Goal: Task Accomplishment & Management: Manage account settings

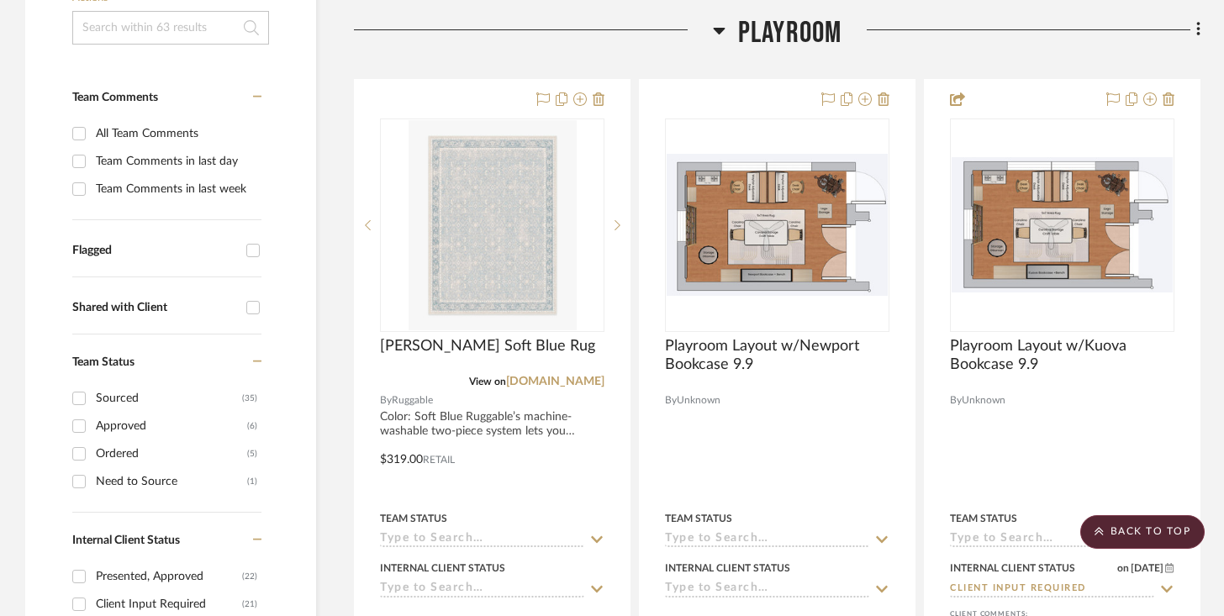
scroll to position [379, 0]
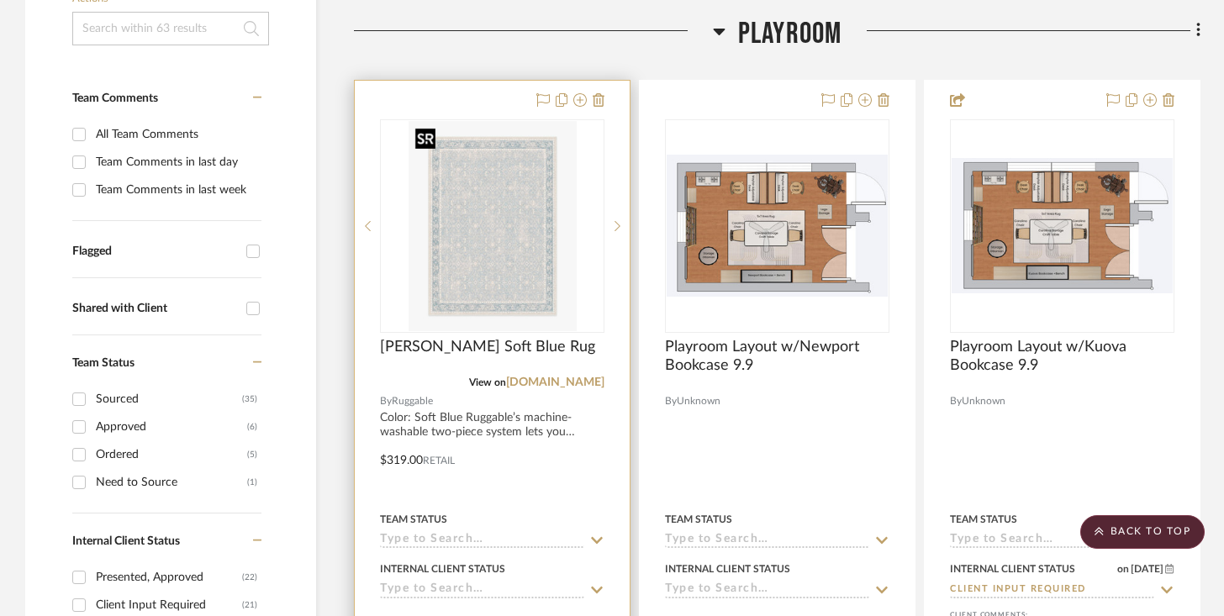
click at [545, 251] on img "0" at bounding box center [493, 226] width 168 height 210
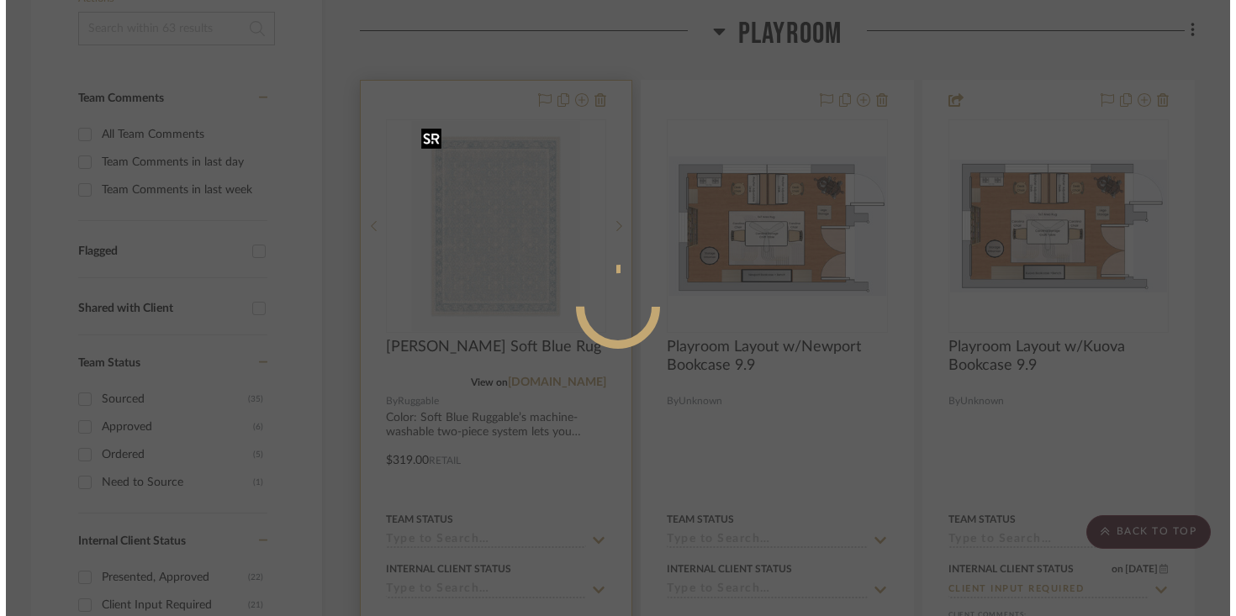
scroll to position [0, 0]
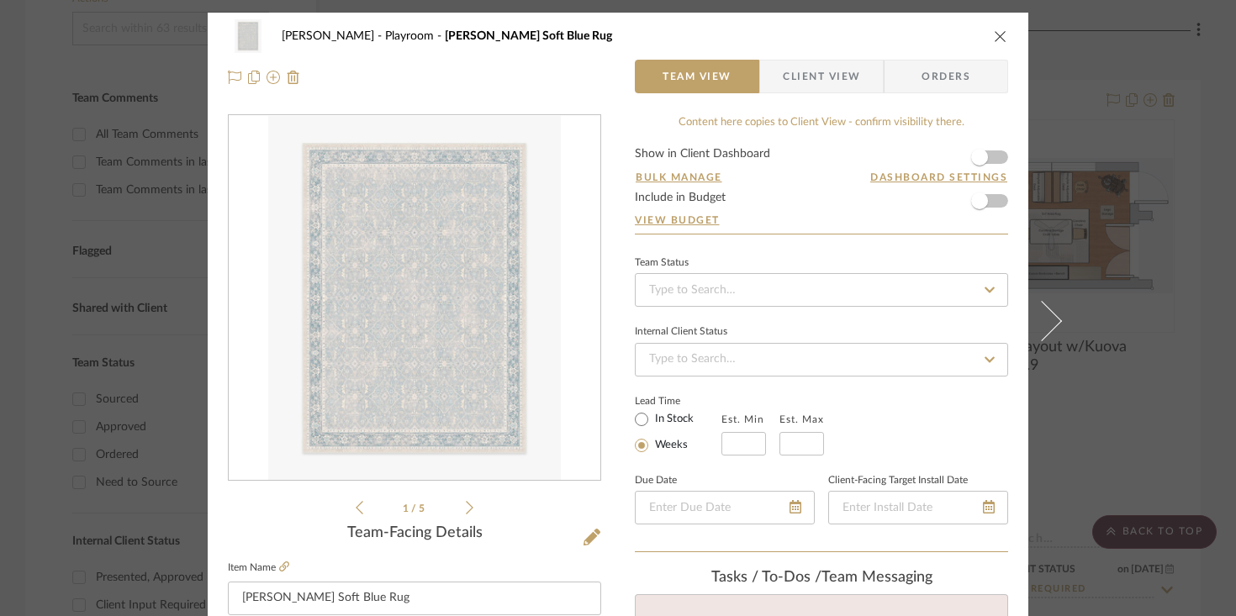
click at [998, 37] on icon "close" at bounding box center [1000, 35] width 13 height 13
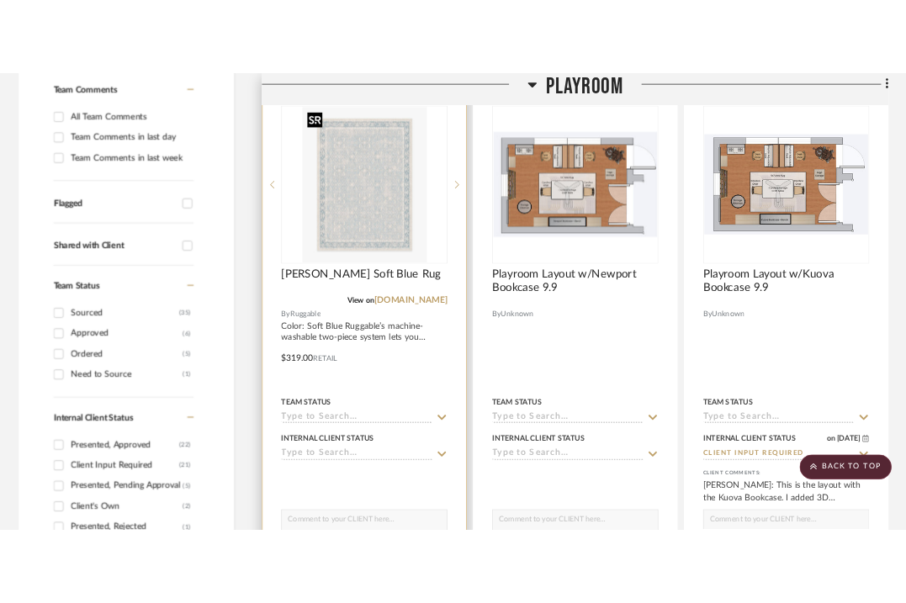
scroll to position [389, 0]
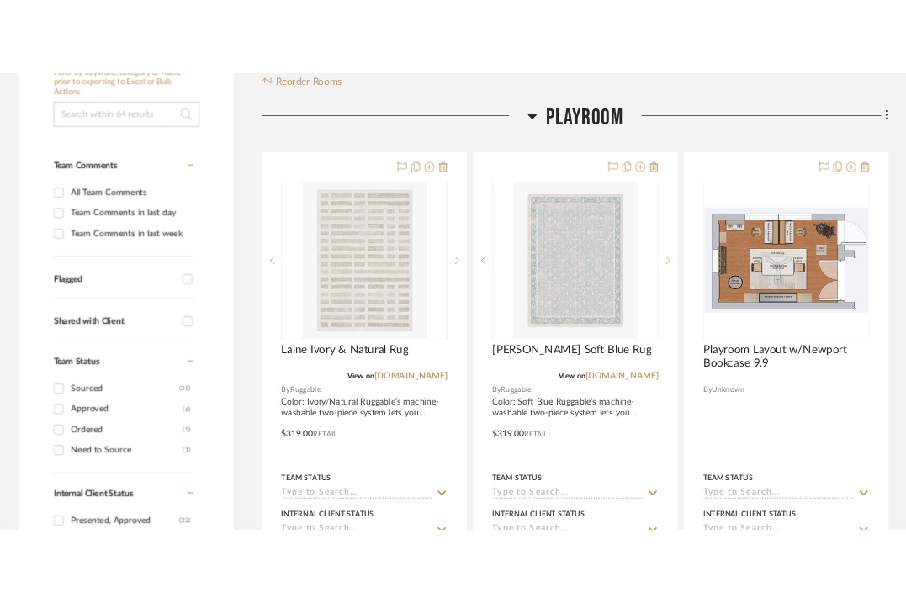
scroll to position [369, 0]
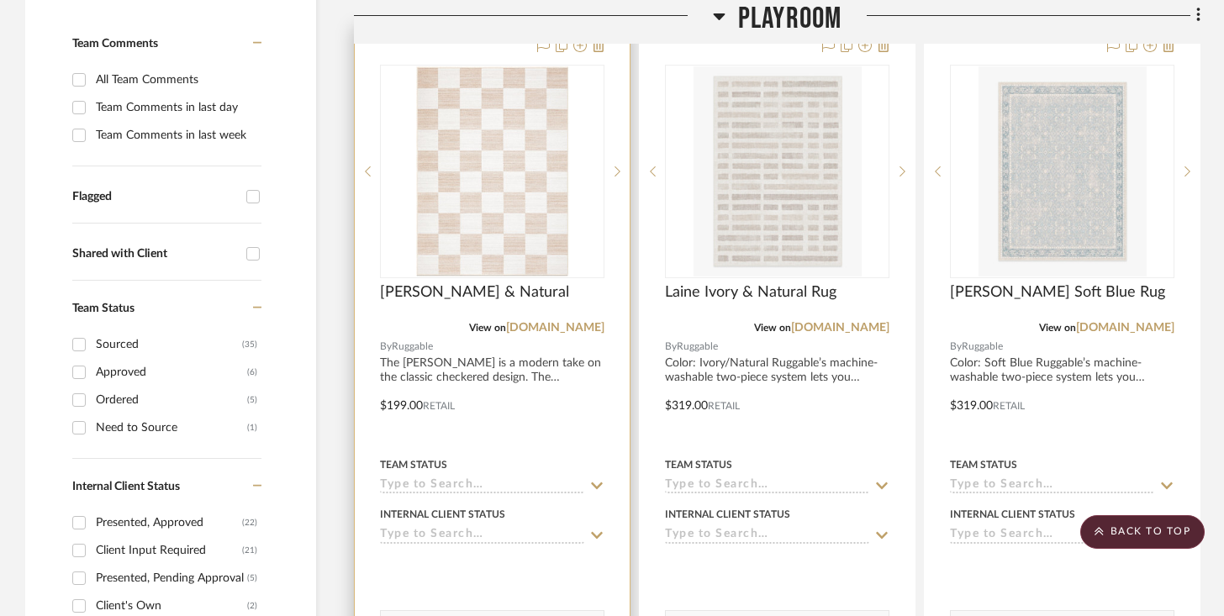
scroll to position [439, 0]
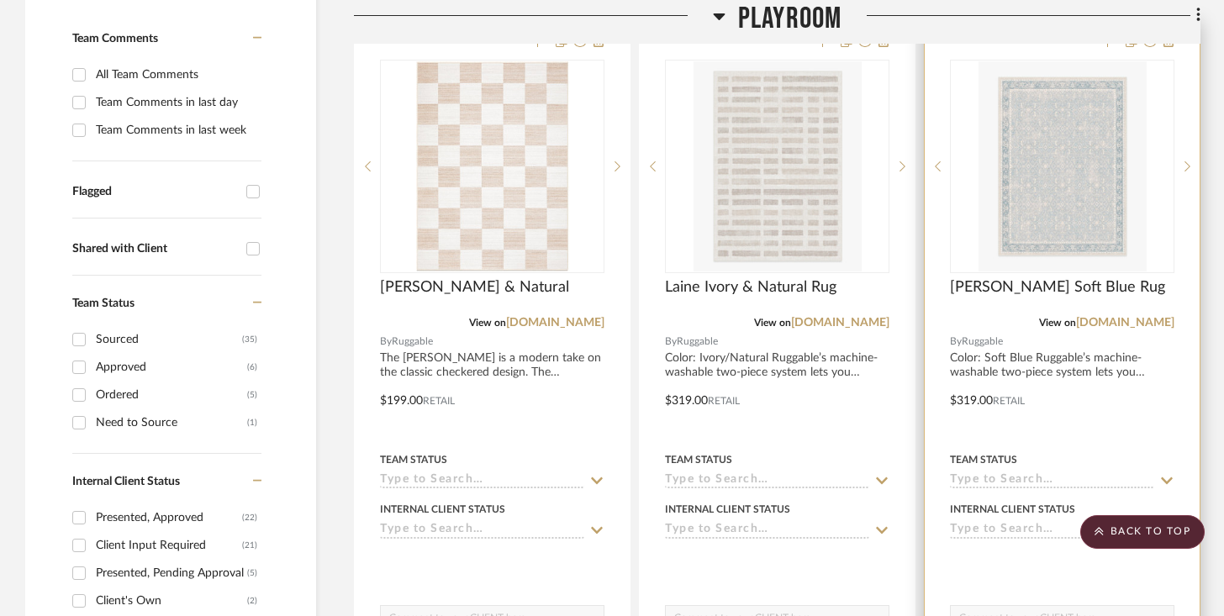
click at [917, 491] on div at bounding box center [1062, 389] width 275 height 736
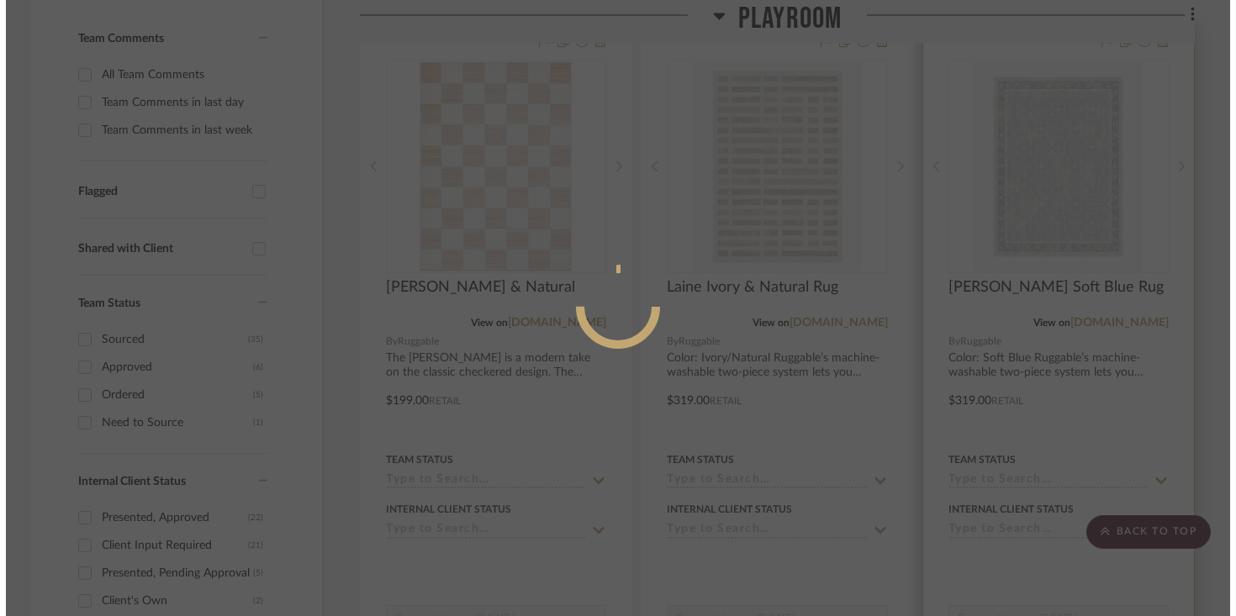
scroll to position [0, 0]
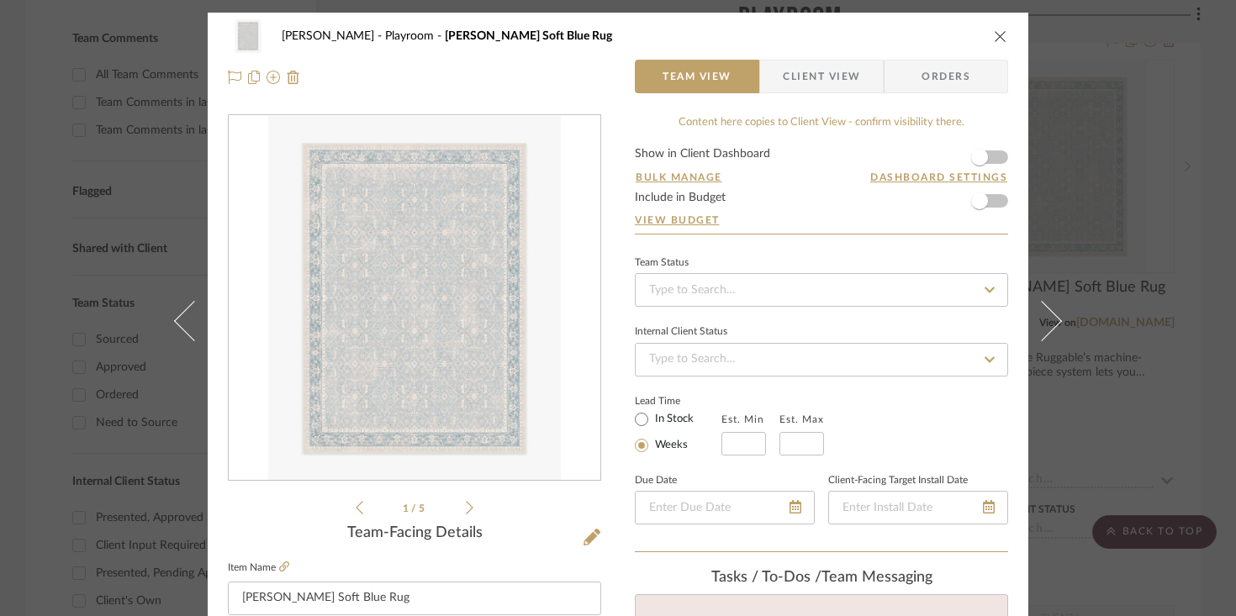
click at [917, 34] on icon "close" at bounding box center [1000, 35] width 13 height 13
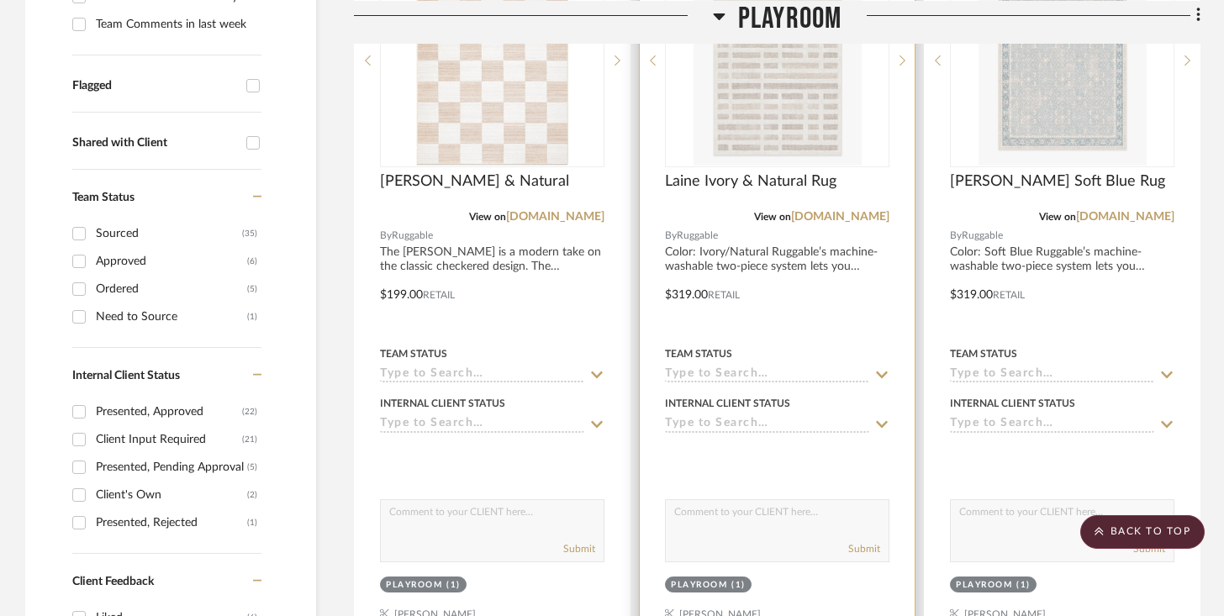
scroll to position [574, 0]
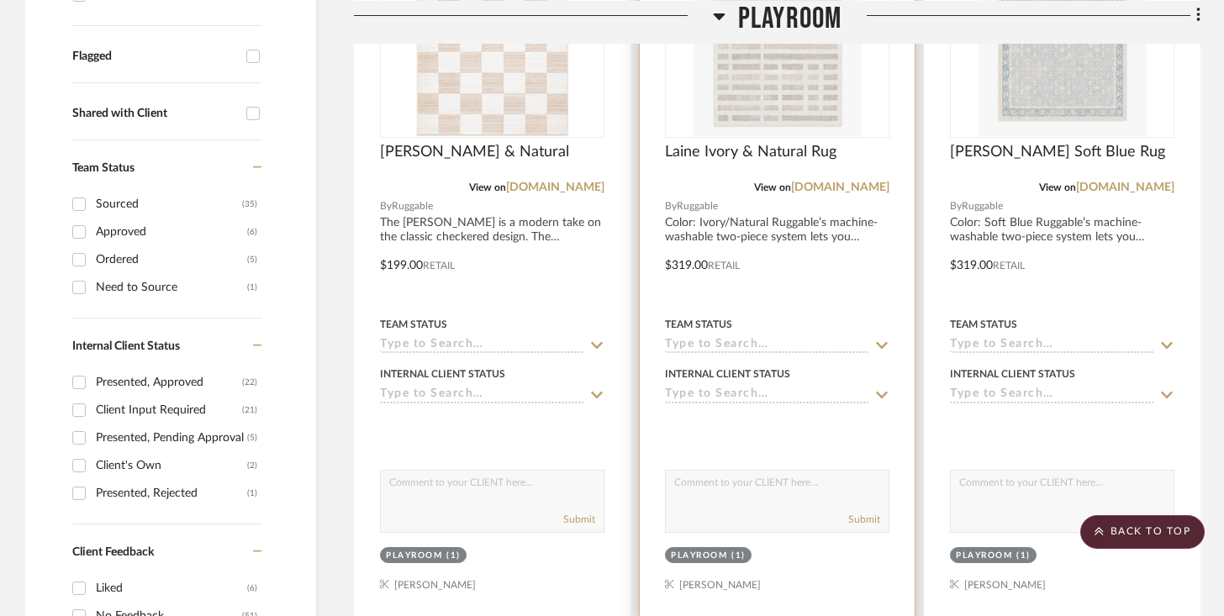
click at [789, 343] on input at bounding box center [767, 346] width 204 height 16
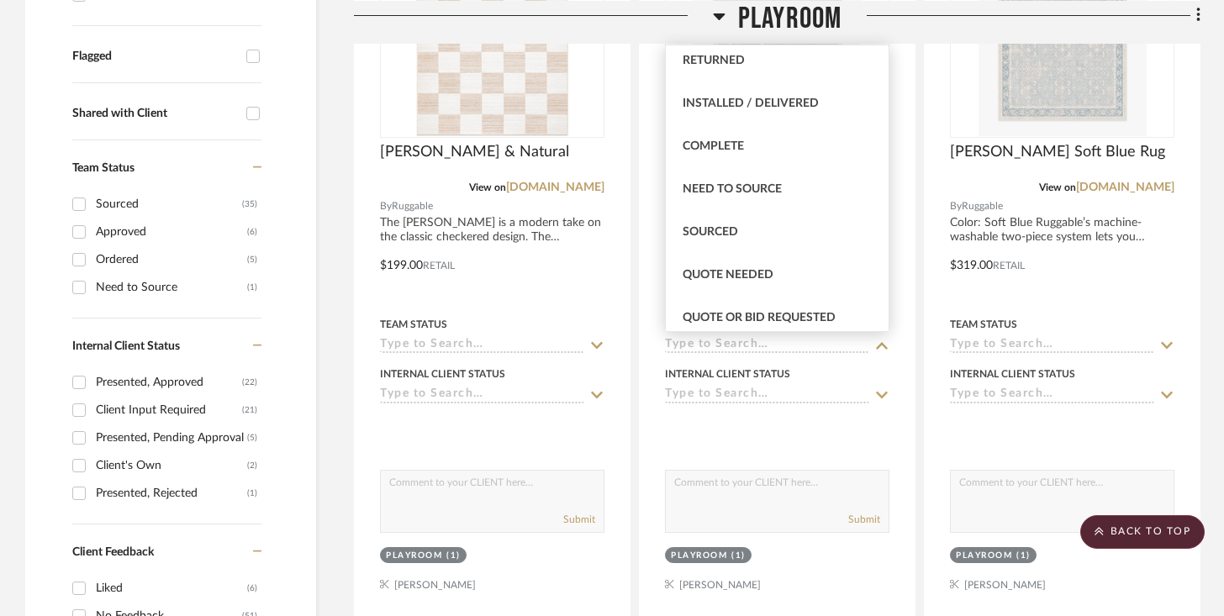
scroll to position [404, 0]
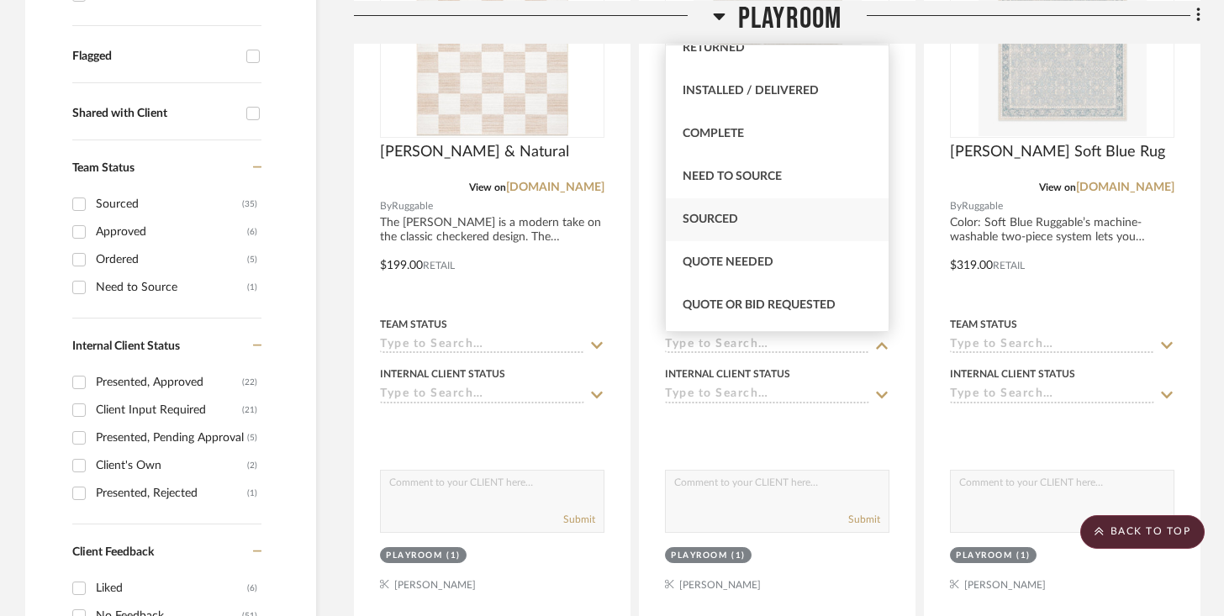
click at [775, 220] on div "Sourced" at bounding box center [777, 219] width 223 height 43
type input "[DATE]"
type input "Sourced"
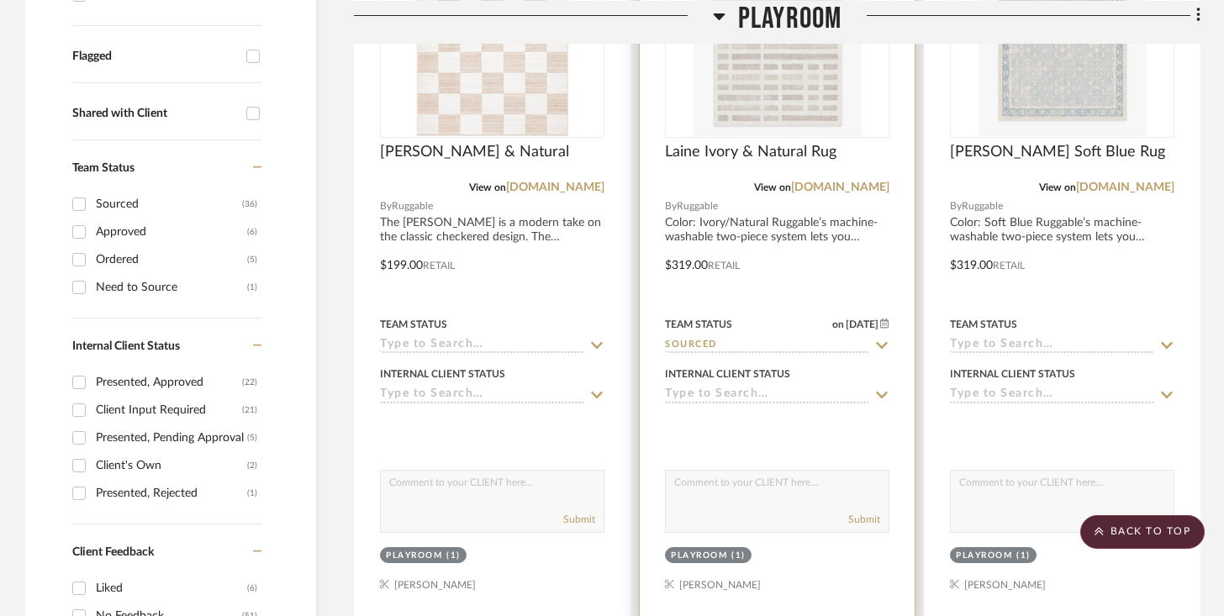
click at [734, 399] on input at bounding box center [767, 396] width 204 height 16
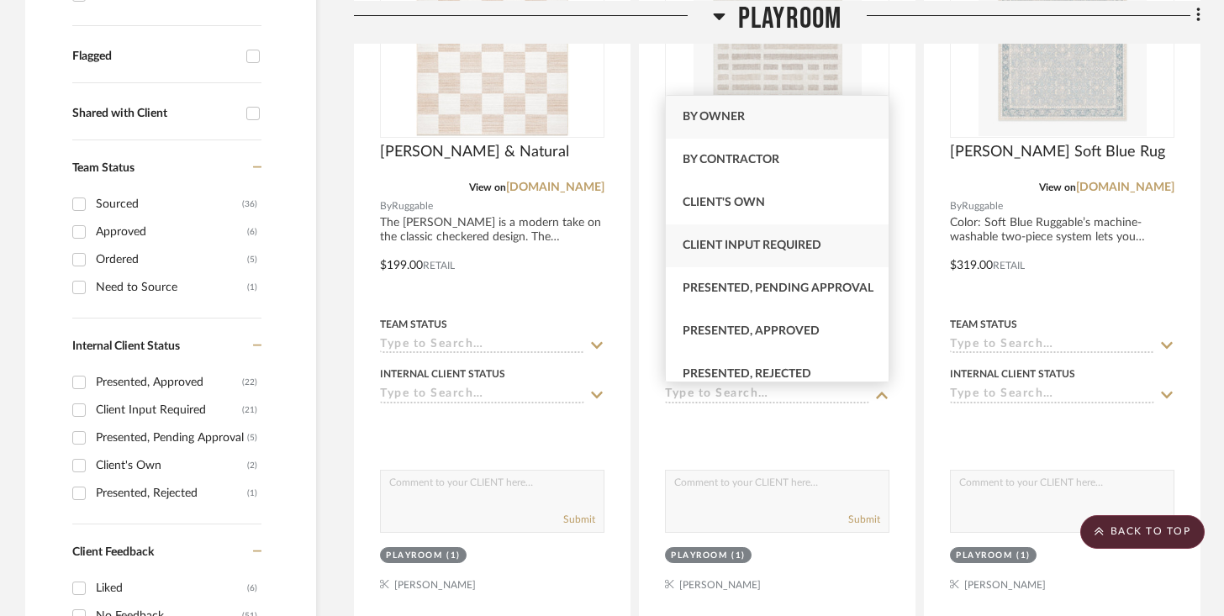
click at [754, 246] on span "Client Input Required" at bounding box center [752, 246] width 139 height 12
type input "[DATE]"
type input "Client Input Required"
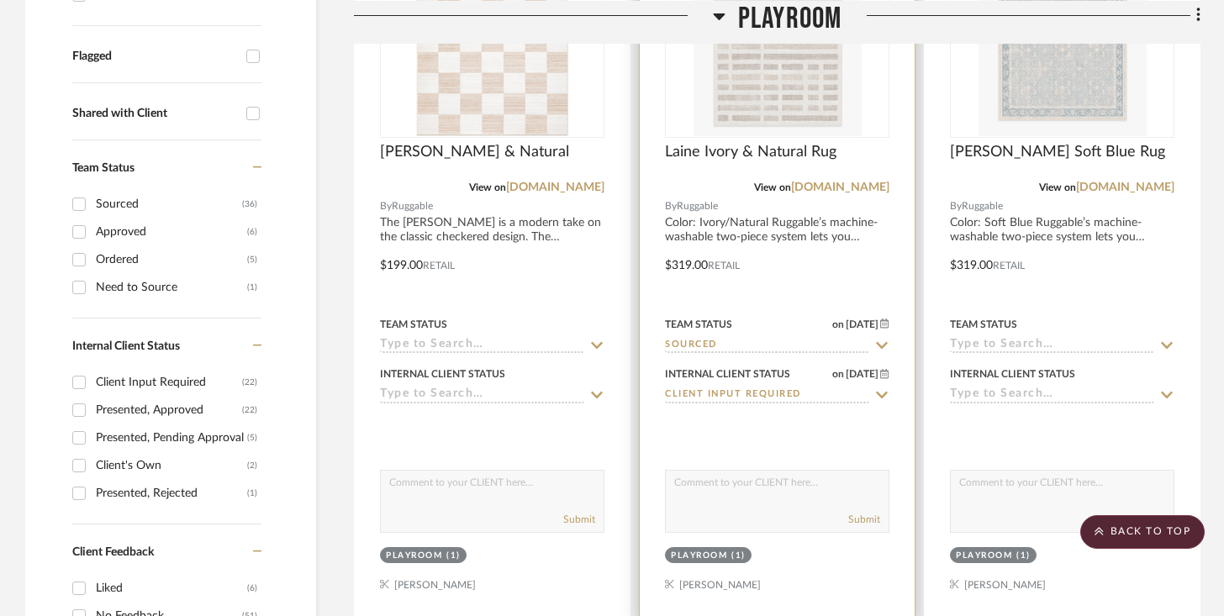
click at [752, 484] on textarea at bounding box center [777, 487] width 223 height 32
type textarea "H"
click at [716, 492] on textarea "Please let me know what prints/colors you are gravitating towards. Will share m…" at bounding box center [777, 487] width 223 height 32
click at [792, 494] on textarea "Please let me know what prints/colors you are gravitating towards. Will share m…" at bounding box center [777, 487] width 223 height 32
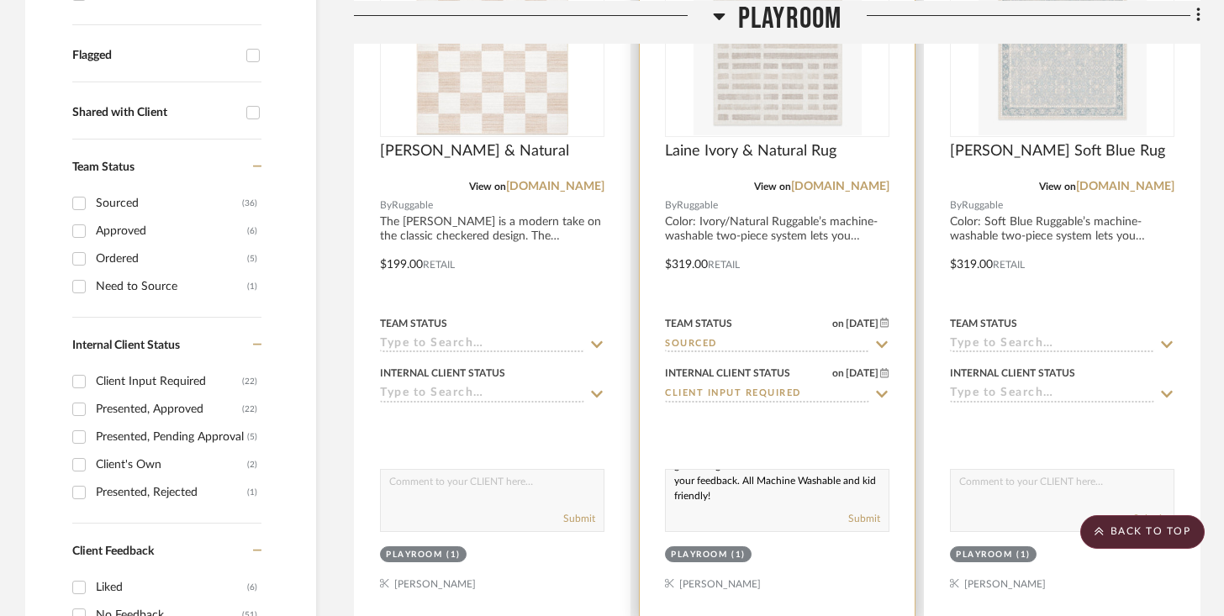
scroll to position [583, 0]
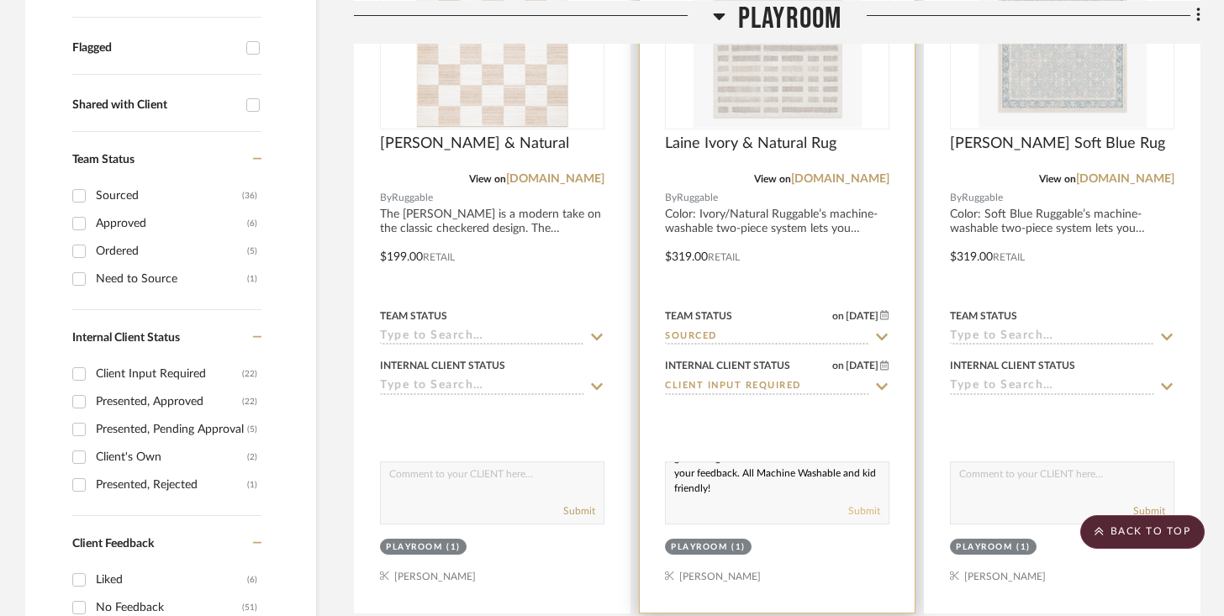
type textarea "Please let me know what prints/colors you are gravitating towards. Will share m…"
click at [853, 510] on button "Submit" at bounding box center [865, 511] width 32 height 15
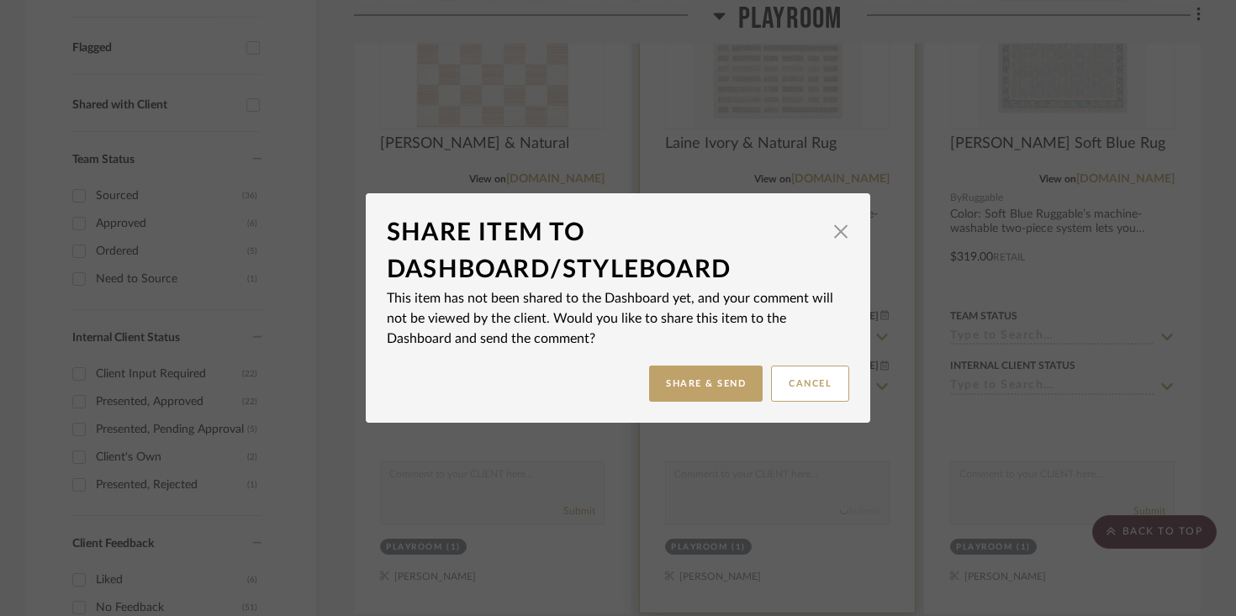
scroll to position [0, 0]
click at [733, 396] on button "Share & Send" at bounding box center [706, 384] width 114 height 36
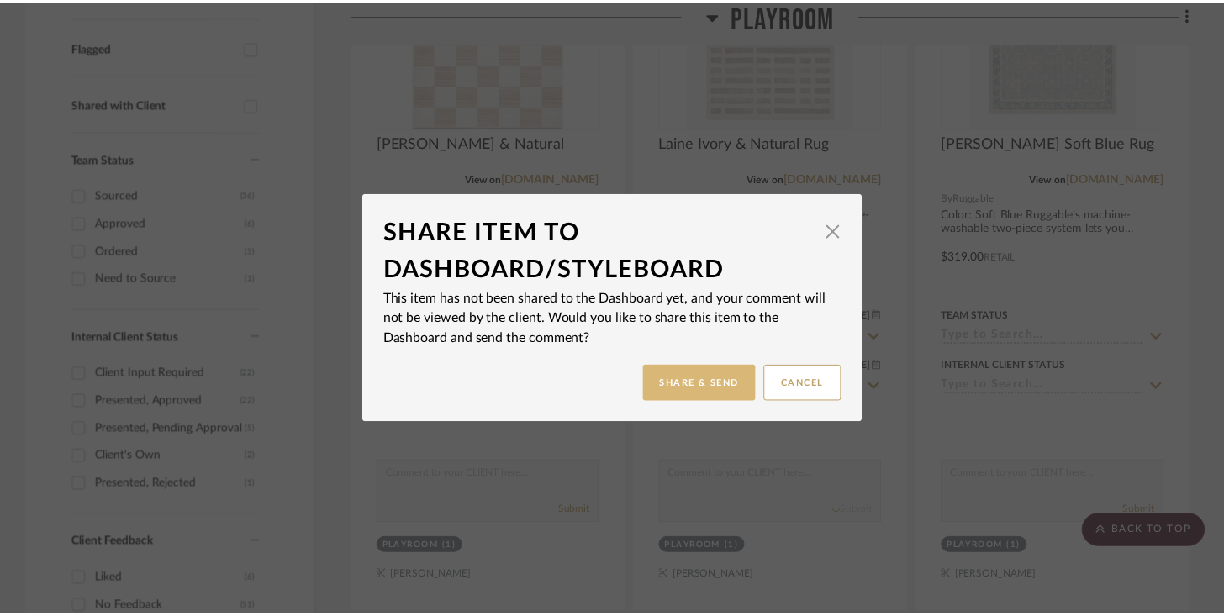
scroll to position [583, 0]
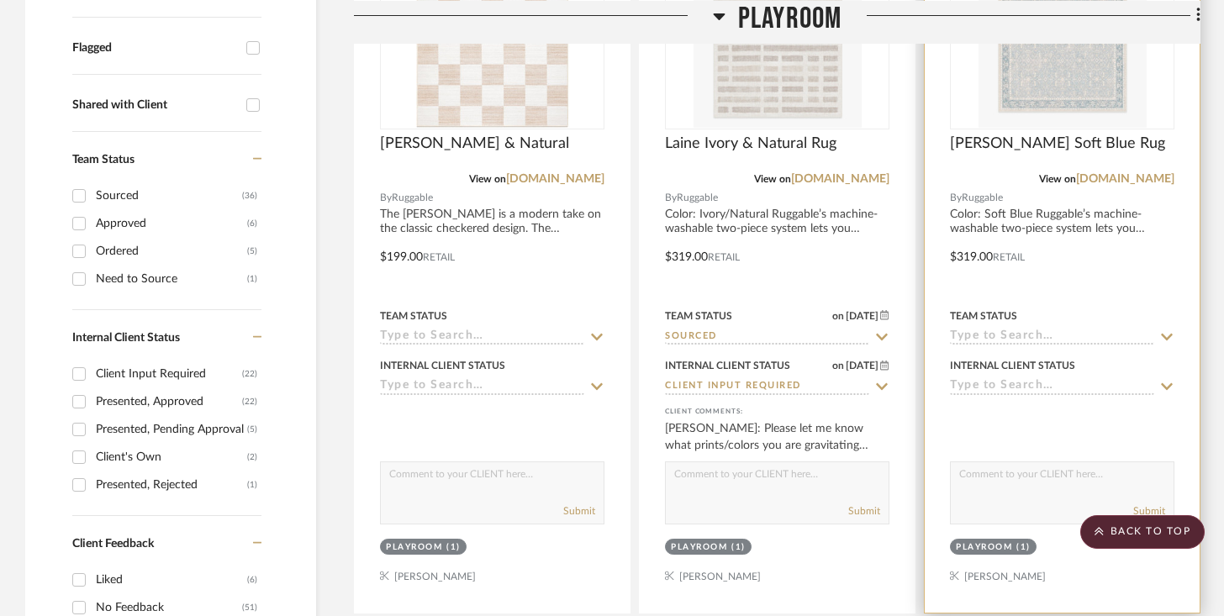
click at [917, 336] on input at bounding box center [1052, 338] width 204 height 16
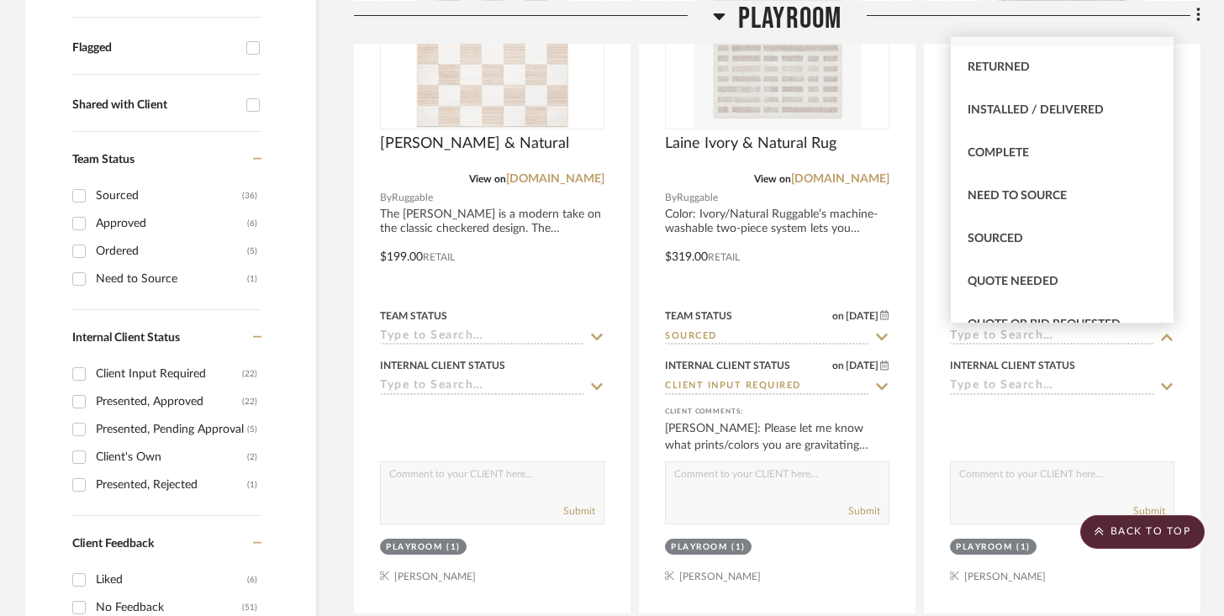
scroll to position [388, 0]
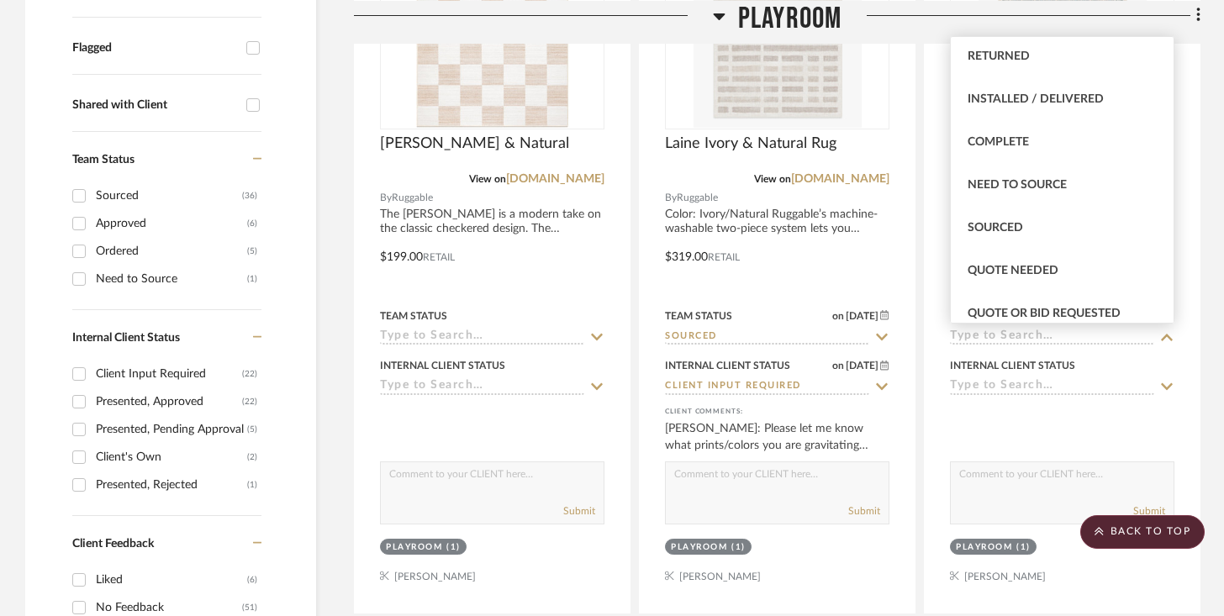
click at [917, 225] on div "Sourced" at bounding box center [1062, 228] width 223 height 43
type input "[DATE]"
type input "Sourced"
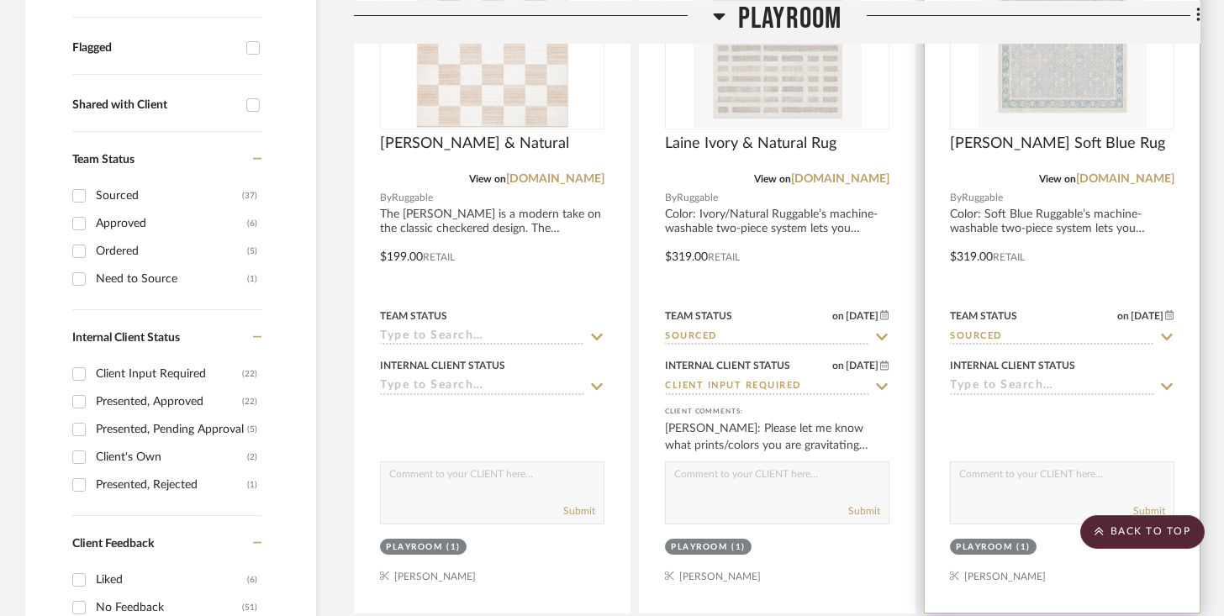
click at [917, 375] on div "Internal Client Status" at bounding box center [1062, 375] width 225 height 40
click at [917, 383] on input at bounding box center [1052, 387] width 204 height 16
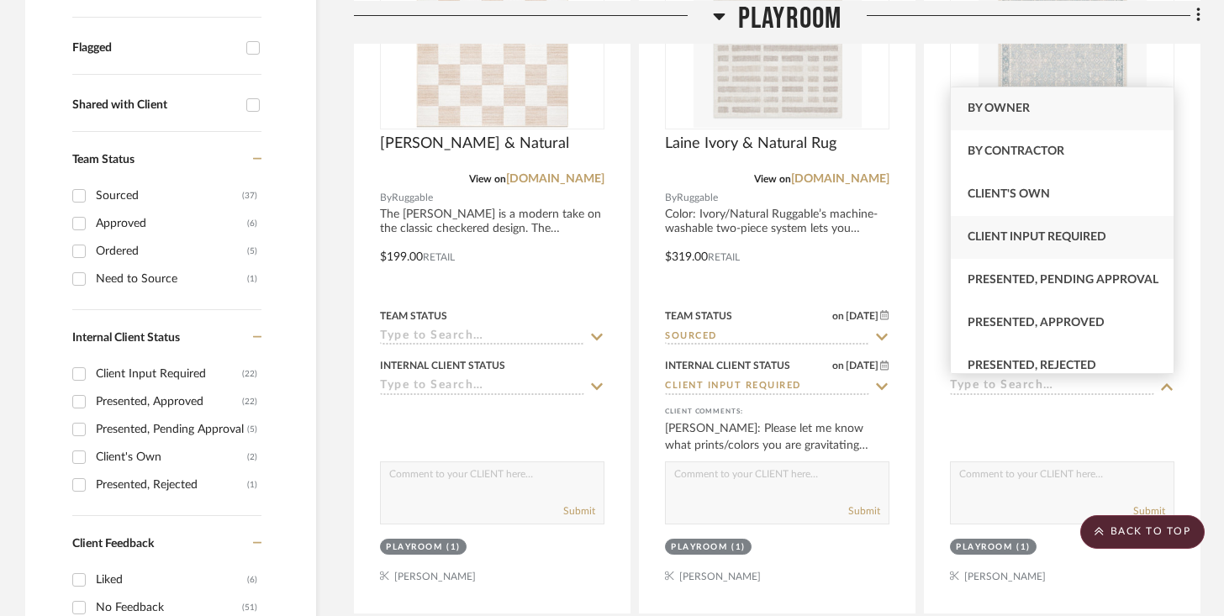
click at [917, 246] on div "Client Input Required" at bounding box center [1062, 237] width 223 height 43
type input "[DATE]"
type input "Client Input Required"
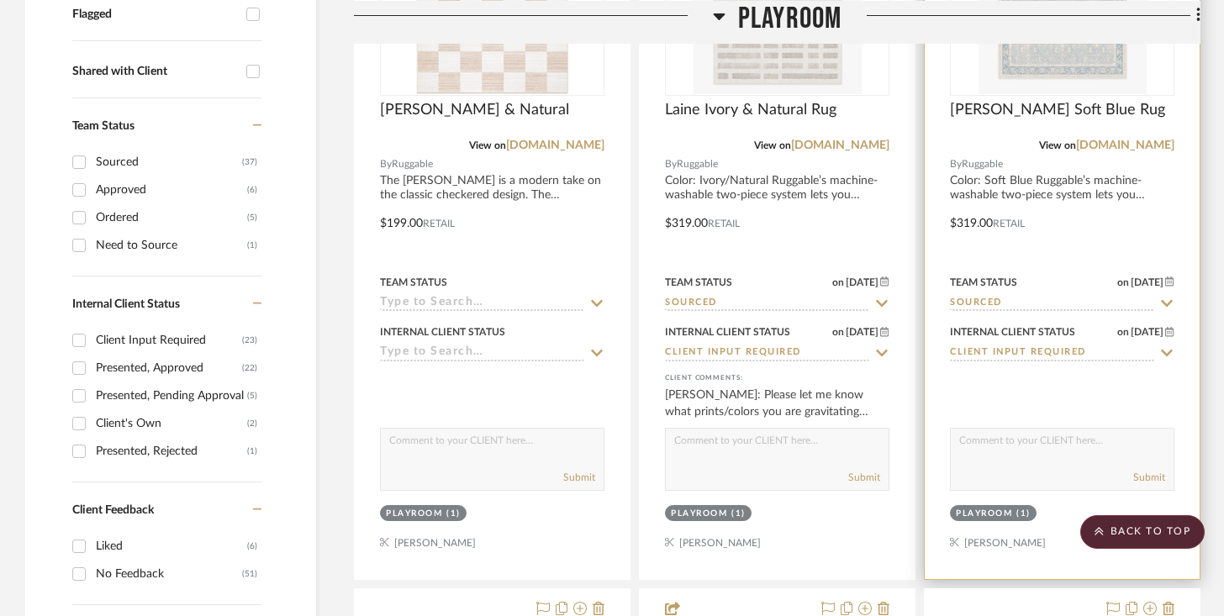
scroll to position [619, 0]
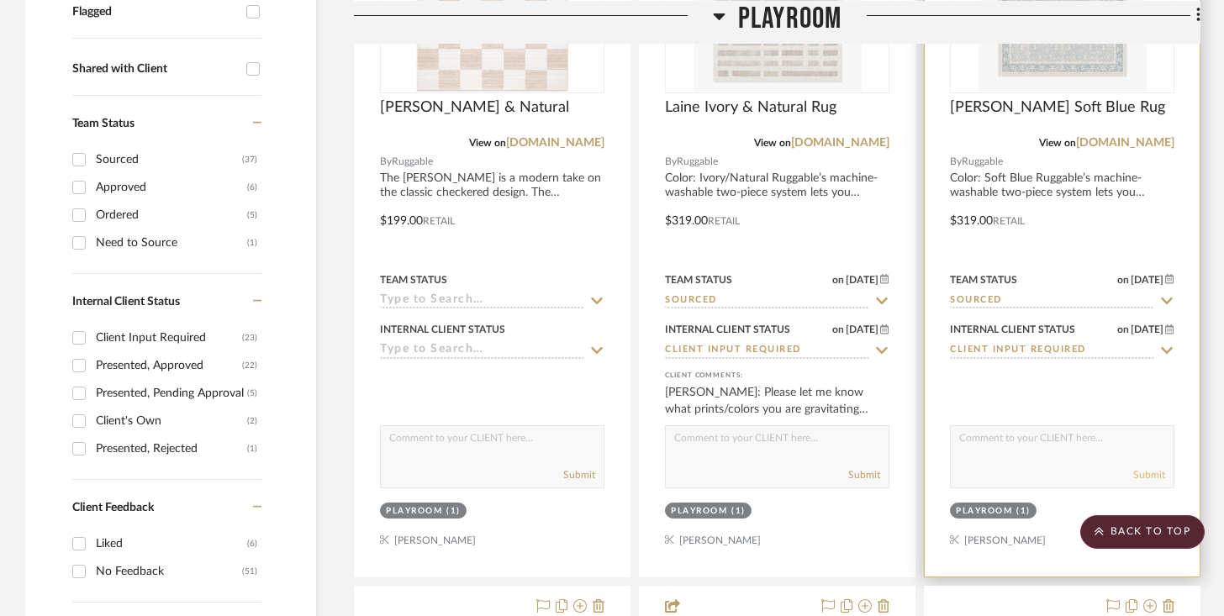
click at [917, 477] on button "Submit" at bounding box center [1150, 475] width 32 height 15
click at [917, 407] on div at bounding box center [1062, 209] width 275 height 736
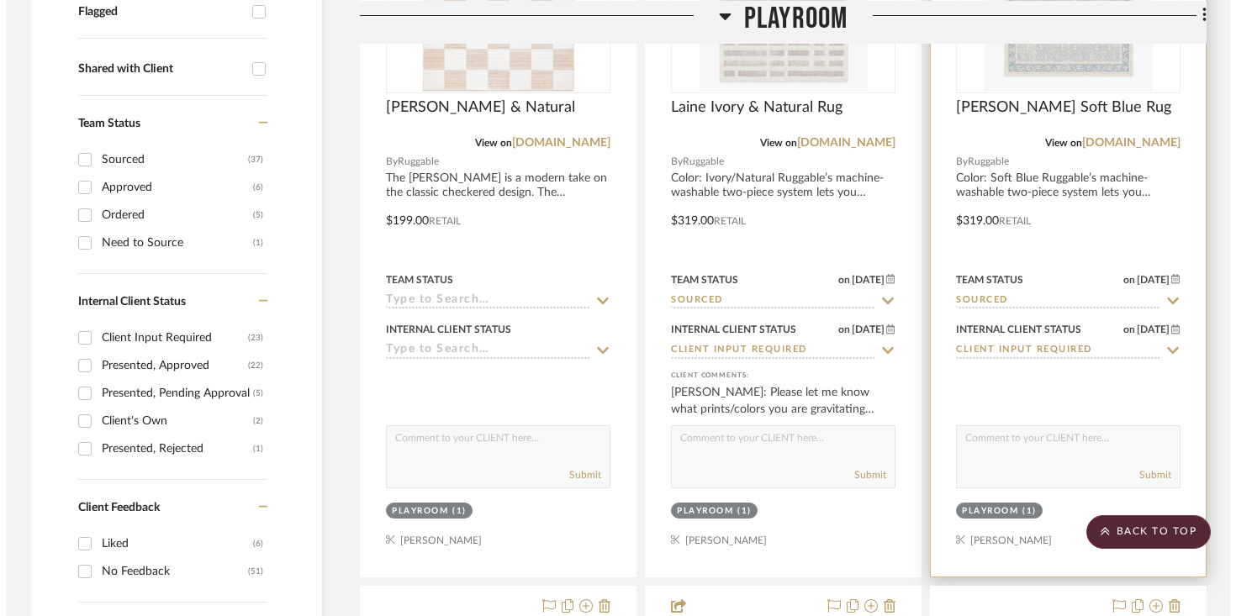
scroll to position [0, 0]
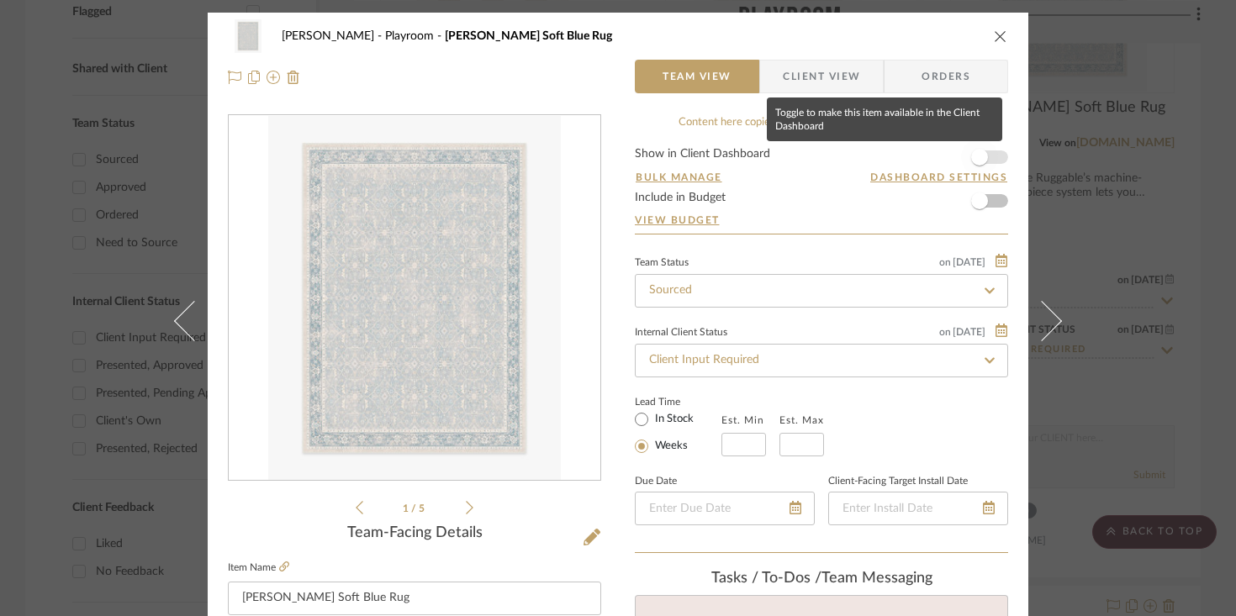
click at [917, 161] on span "button" at bounding box center [979, 157] width 37 height 37
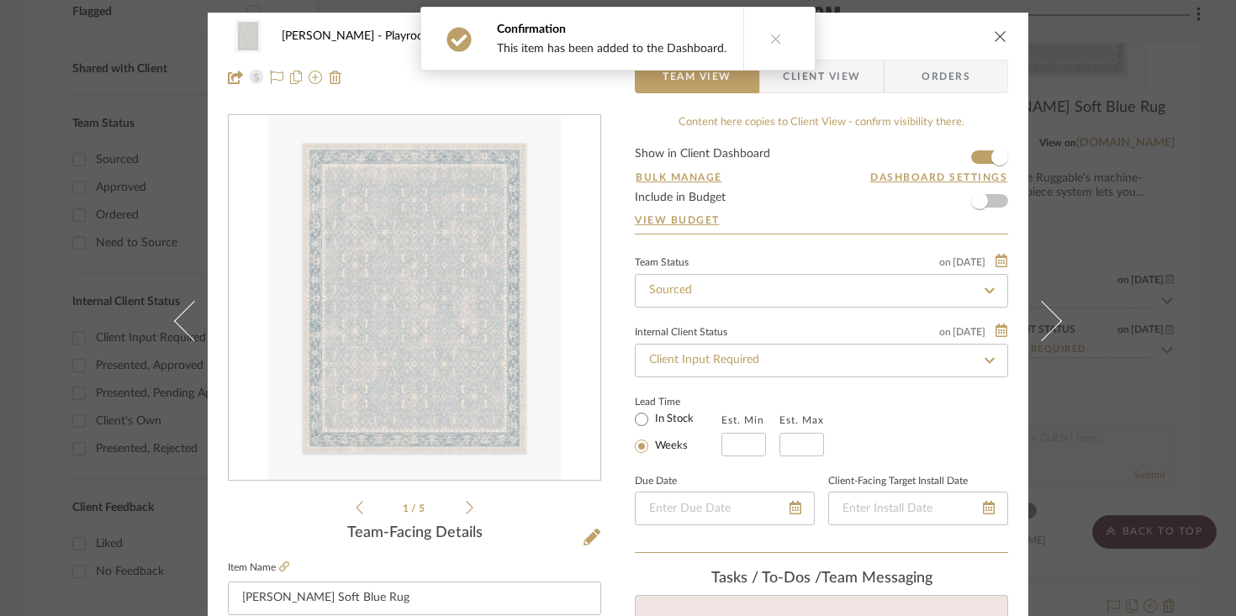
click at [917, 42] on icon "close" at bounding box center [1000, 35] width 13 height 13
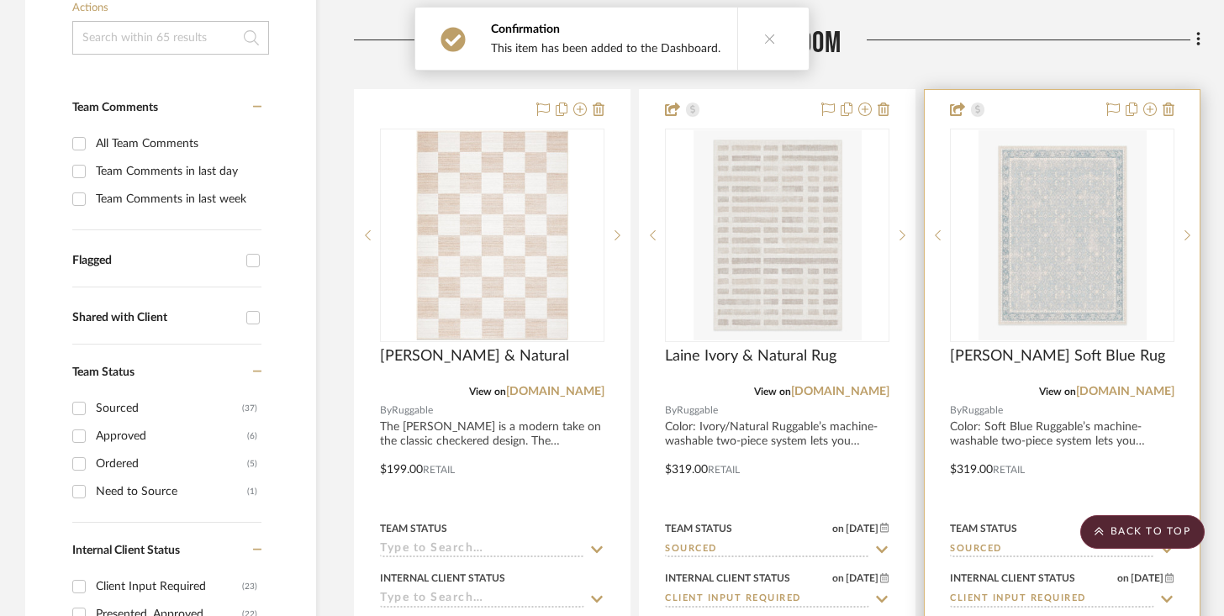
scroll to position [368, 0]
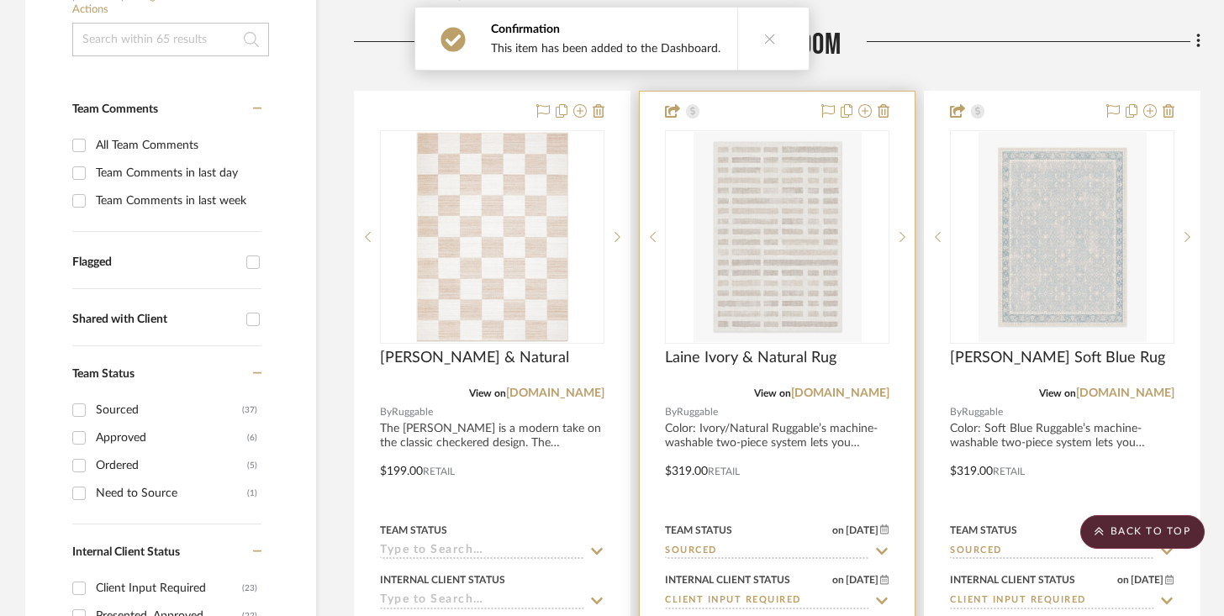
click at [864, 219] on div "0" at bounding box center [777, 237] width 223 height 212
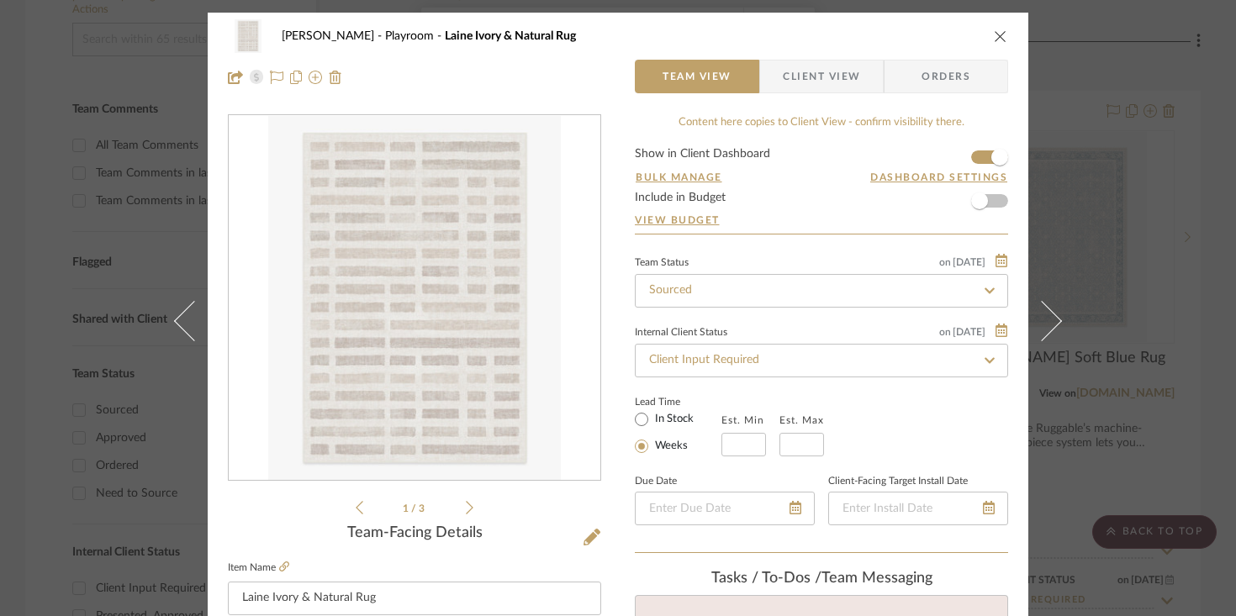
click at [917, 34] on icon "close" at bounding box center [1000, 35] width 13 height 13
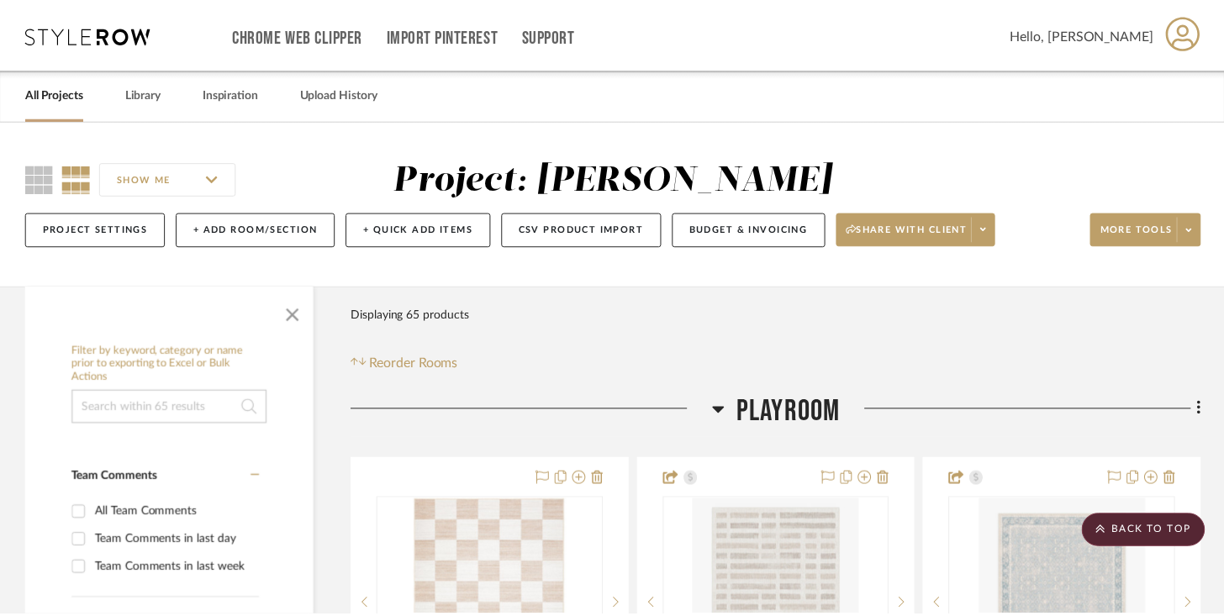
scroll to position [368, 0]
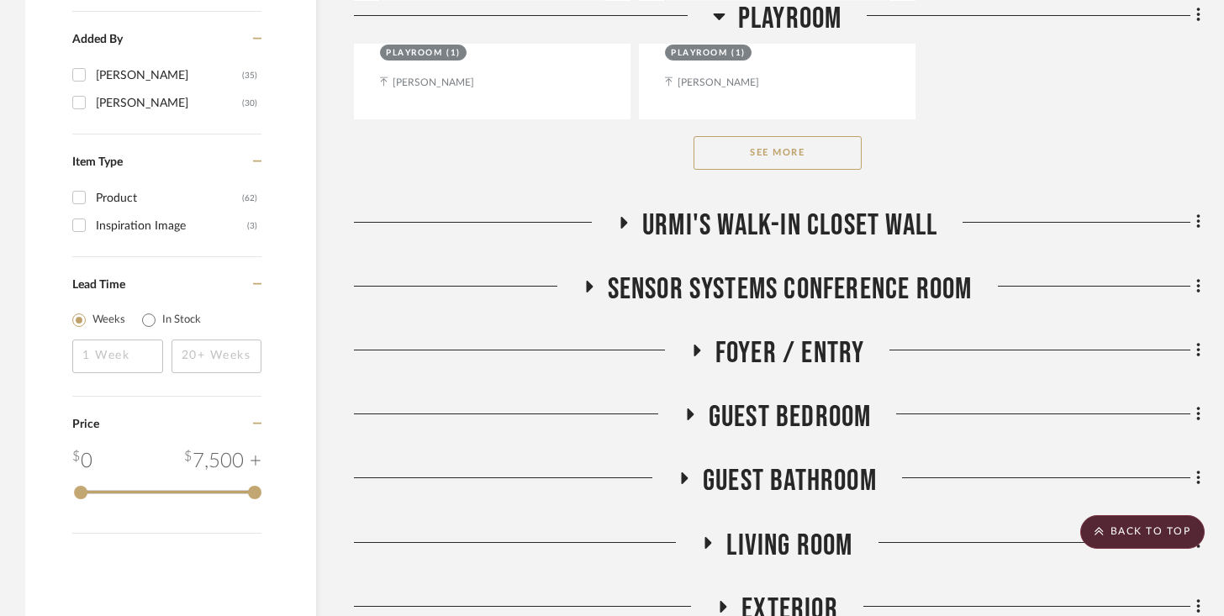
scroll to position [2568, 0]
click at [727, 134] on div "See More" at bounding box center [777, 153] width 847 height 67
click at [722, 151] on button "See More" at bounding box center [778, 154] width 168 height 34
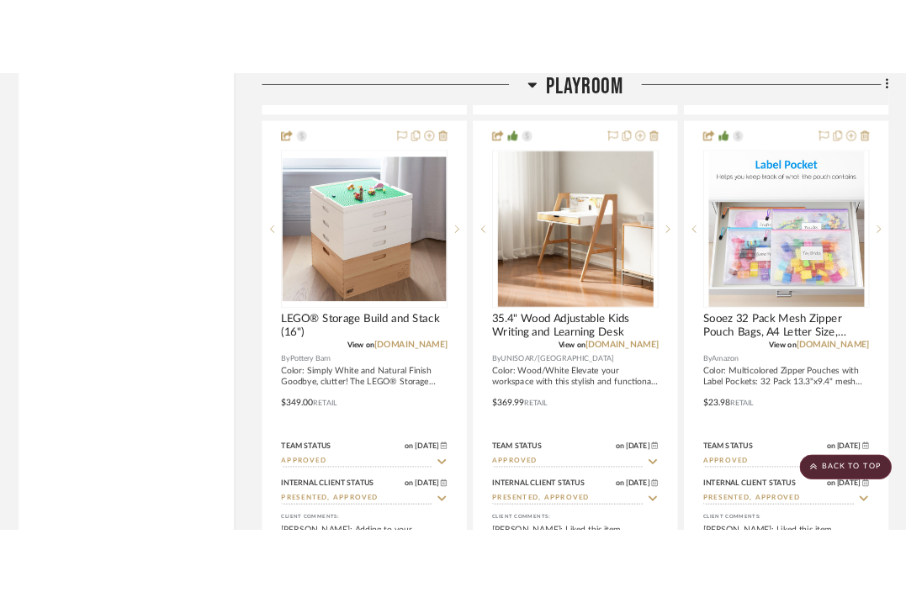
scroll to position [5750, 0]
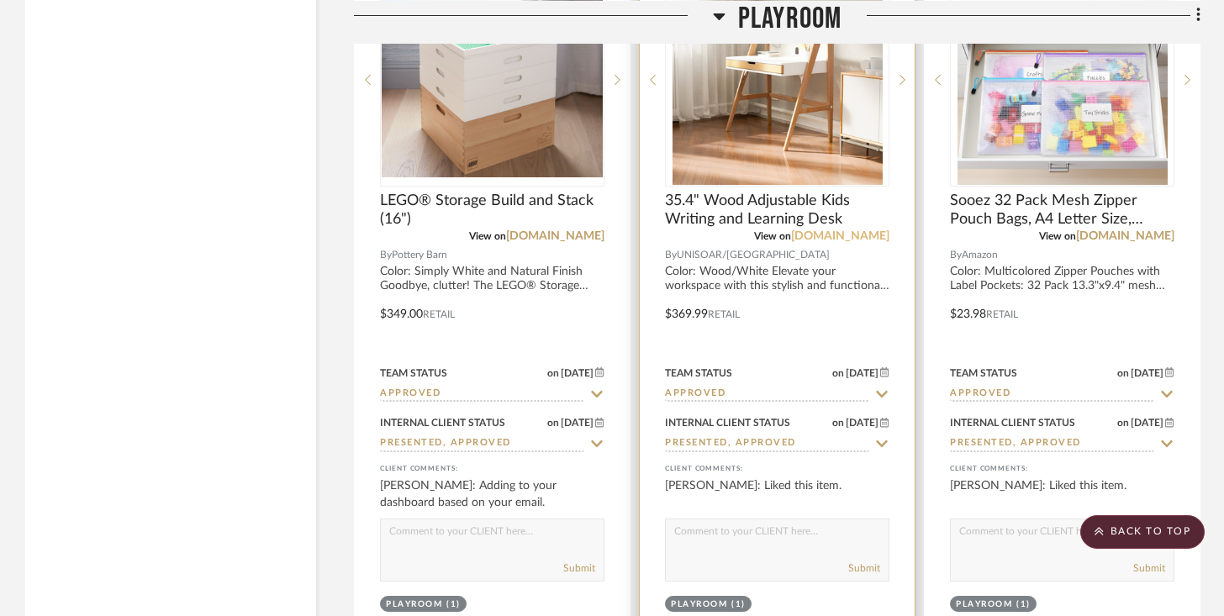
click at [854, 230] on link "wayfair.com" at bounding box center [840, 236] width 98 height 12
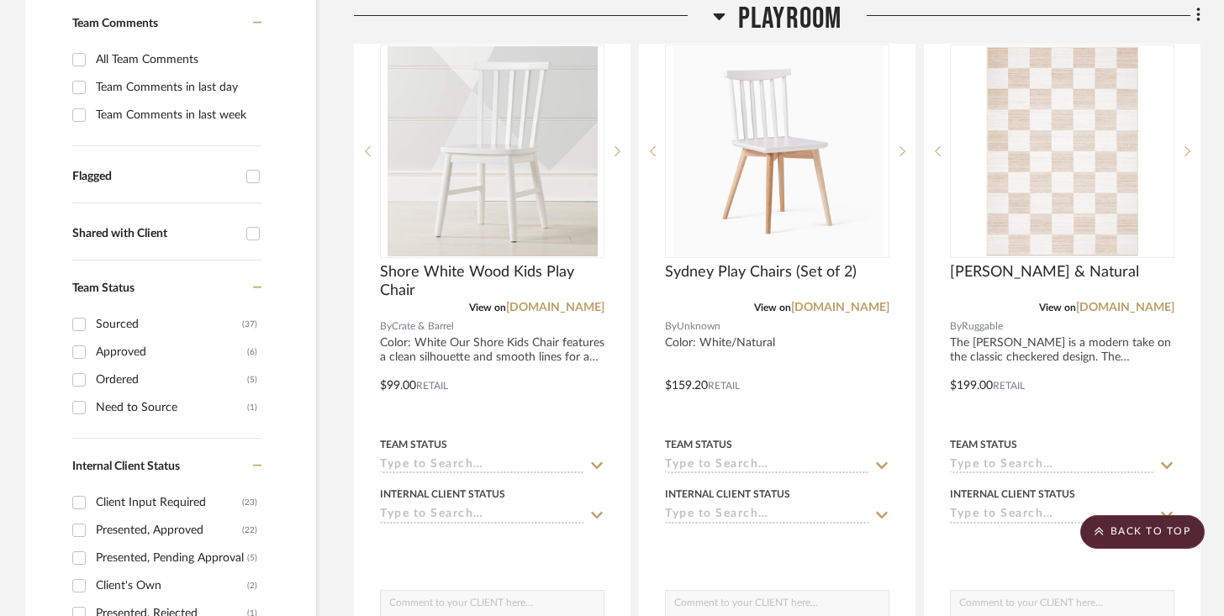
scroll to position [464, 0]
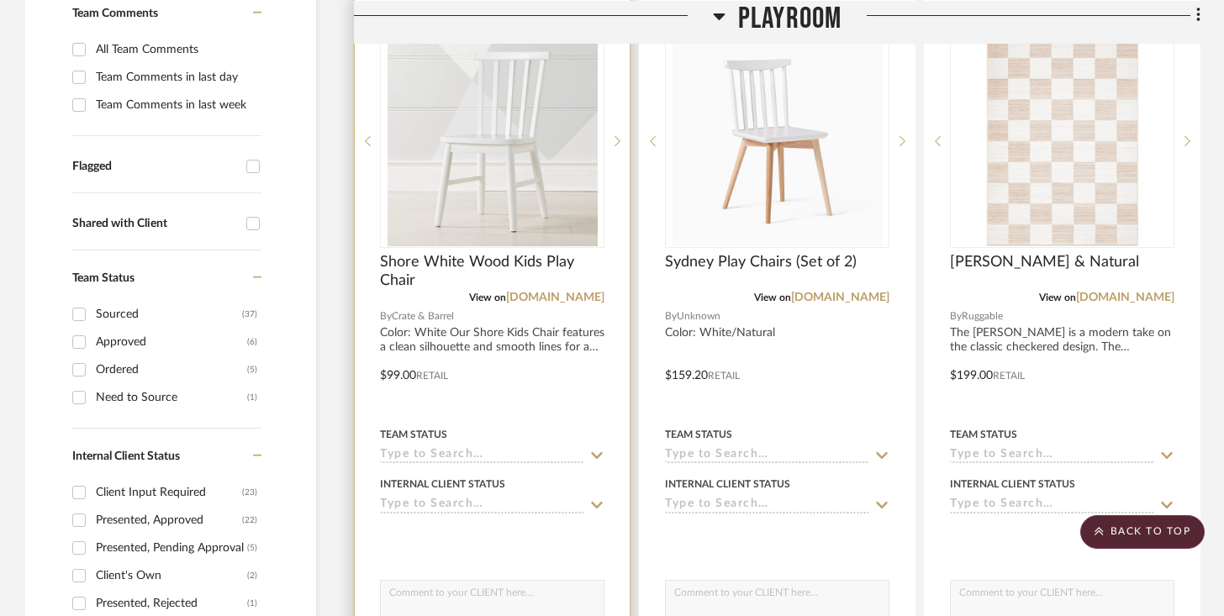
click at [522, 446] on div "Team Status" at bounding box center [492, 444] width 225 height 40
click at [520, 458] on input at bounding box center [482, 456] width 204 height 16
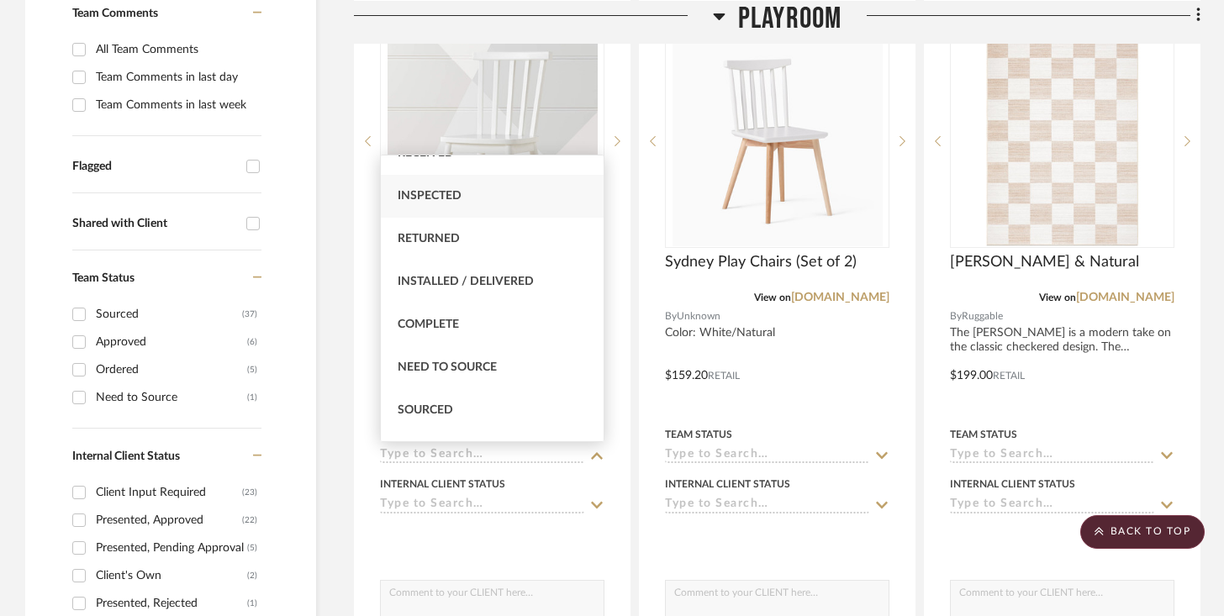
scroll to position [328, 0]
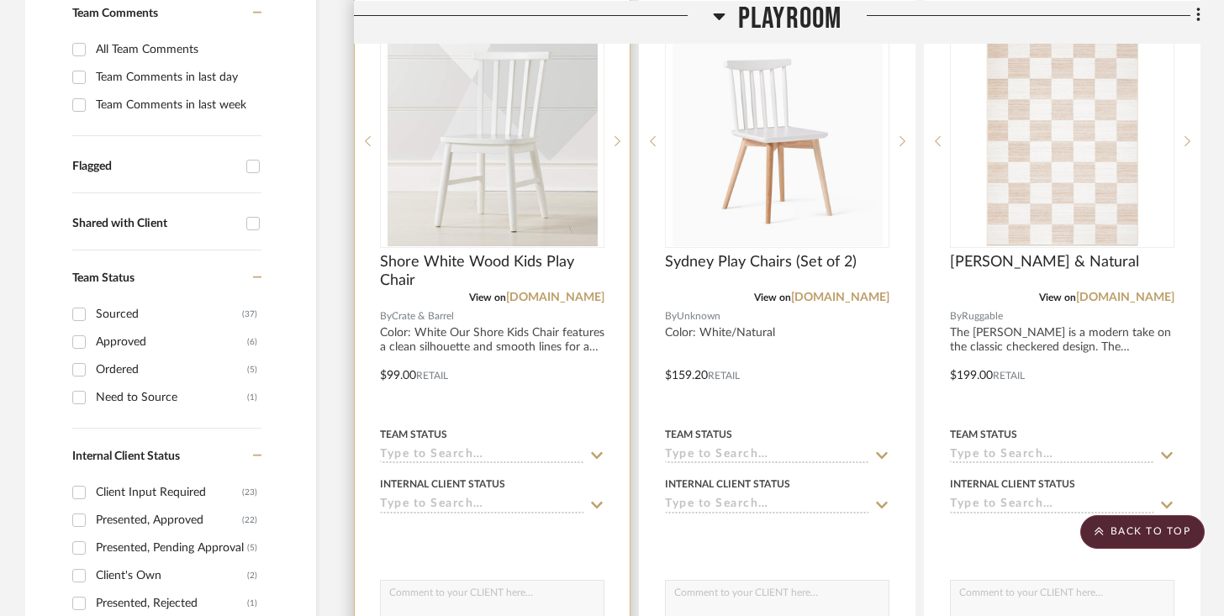
click at [520, 456] on input at bounding box center [482, 456] width 204 height 16
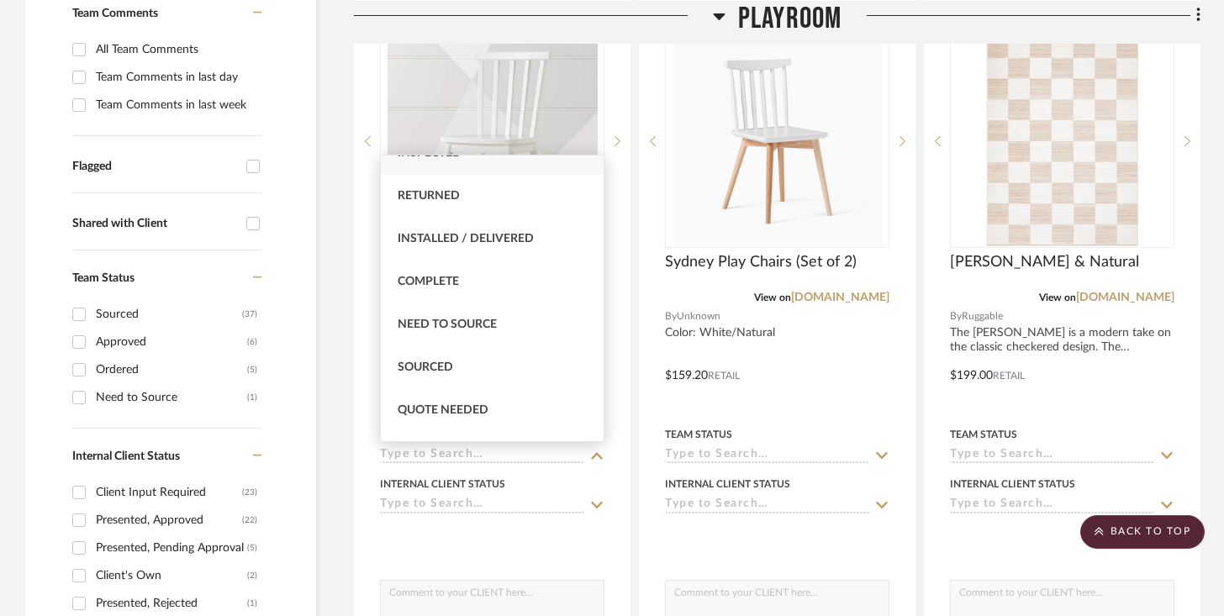
scroll to position [373, 0]
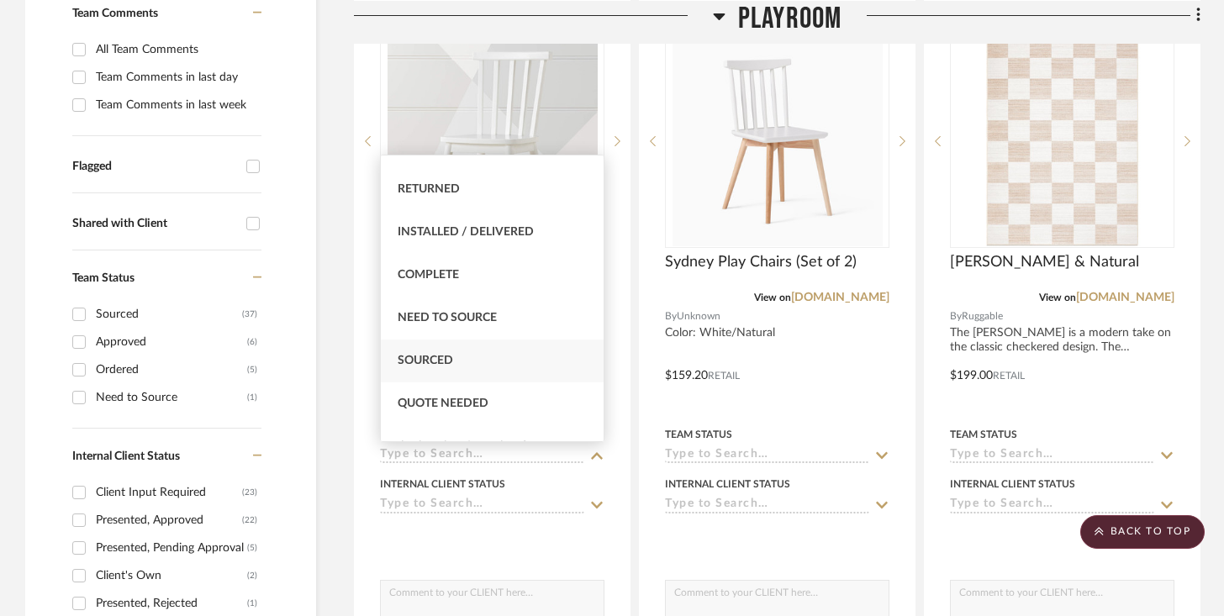
click at [487, 355] on div "Sourced" at bounding box center [492, 361] width 223 height 43
type input "[DATE]"
type input "Sourced"
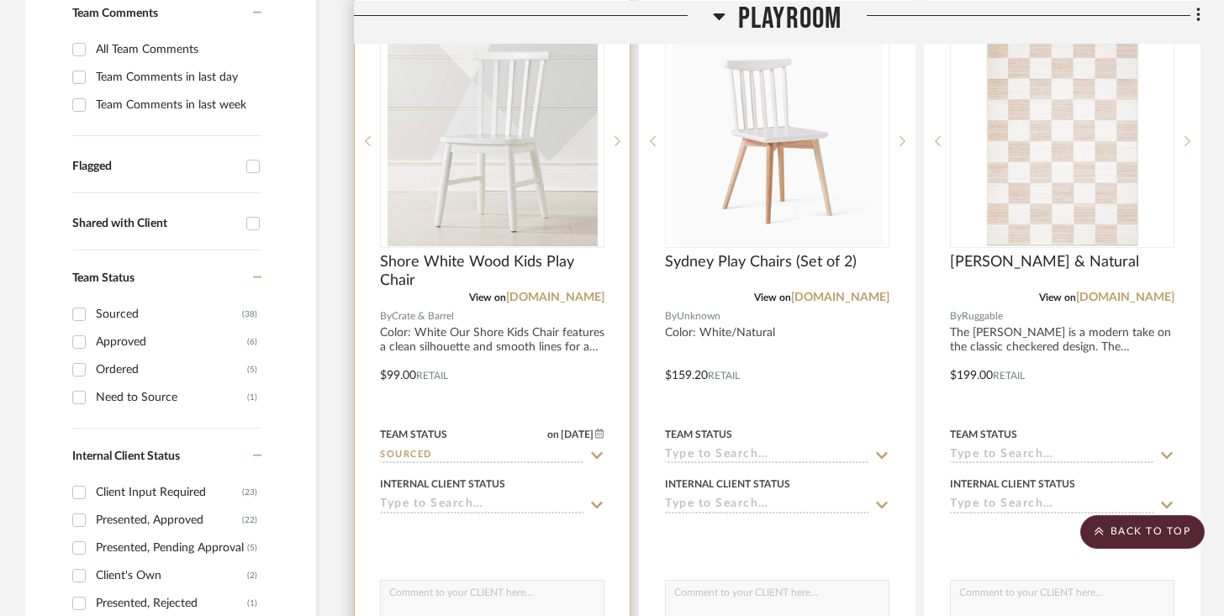
click at [457, 505] on input at bounding box center [482, 506] width 204 height 16
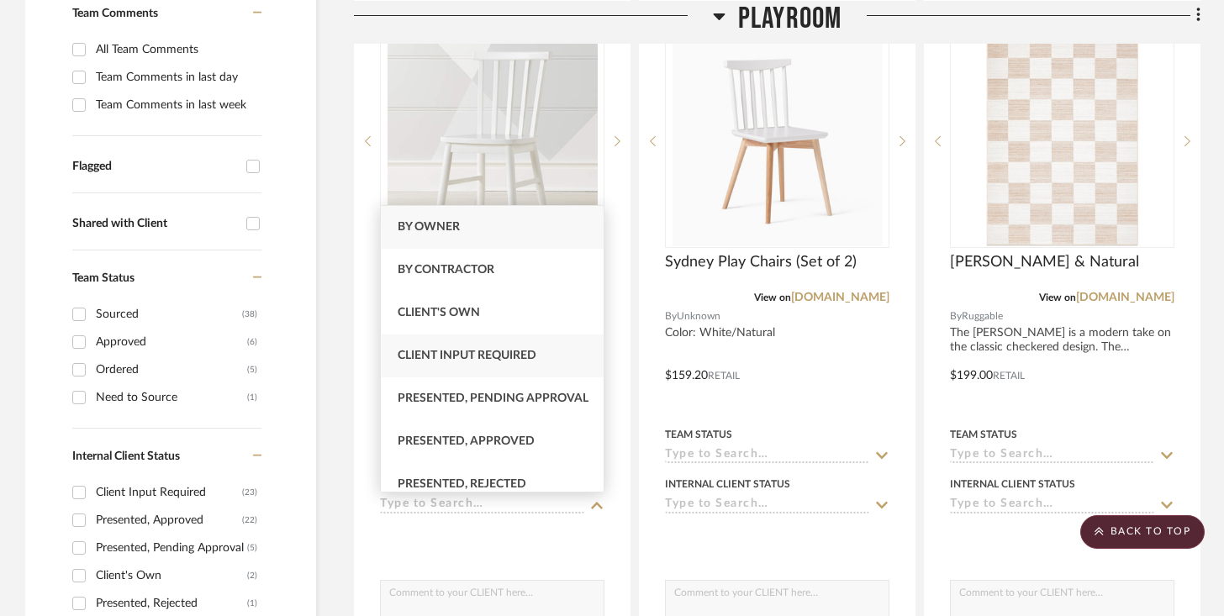
click at [489, 357] on span "Client Input Required" at bounding box center [467, 356] width 139 height 12
type input "[DATE]"
type input "Client Input Required"
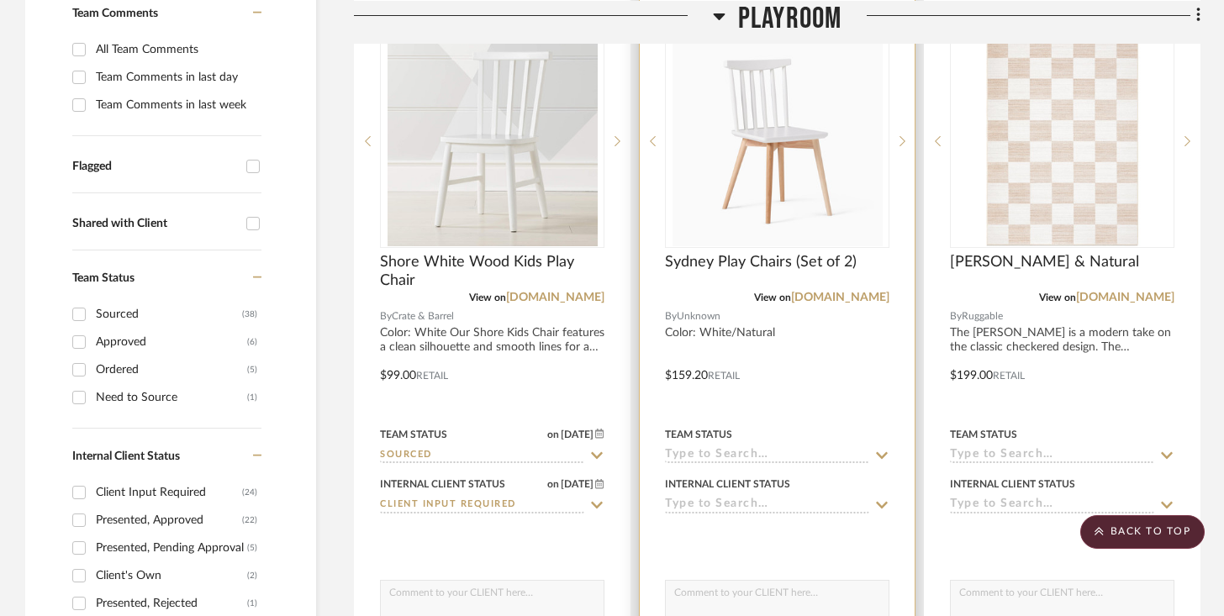
click at [692, 455] on input at bounding box center [767, 456] width 204 height 16
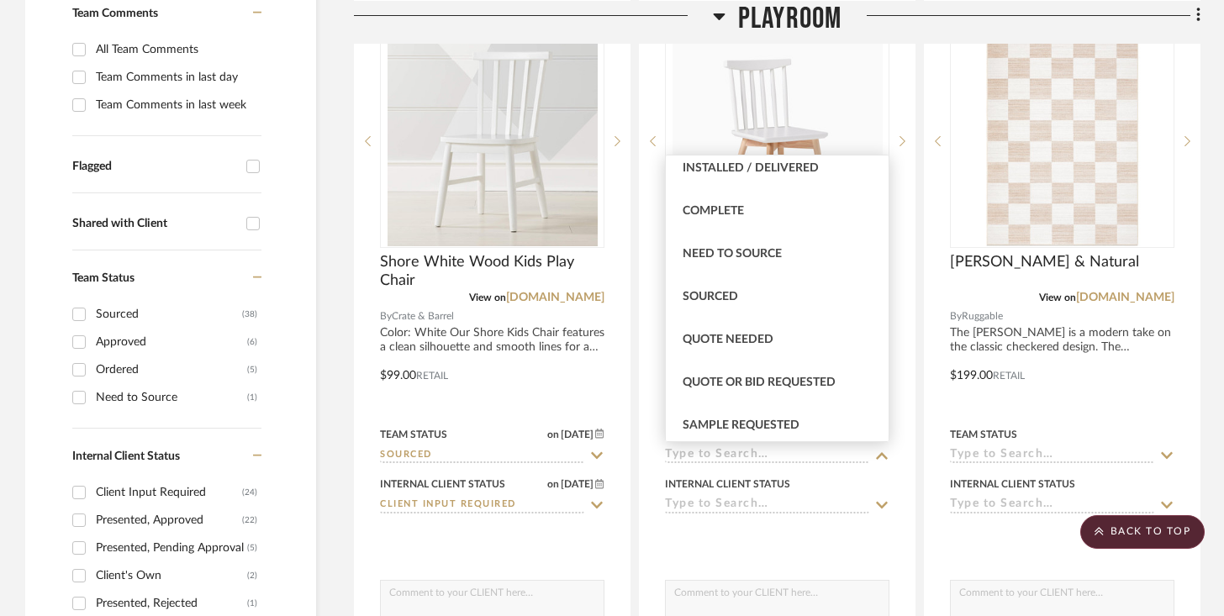
scroll to position [442, 0]
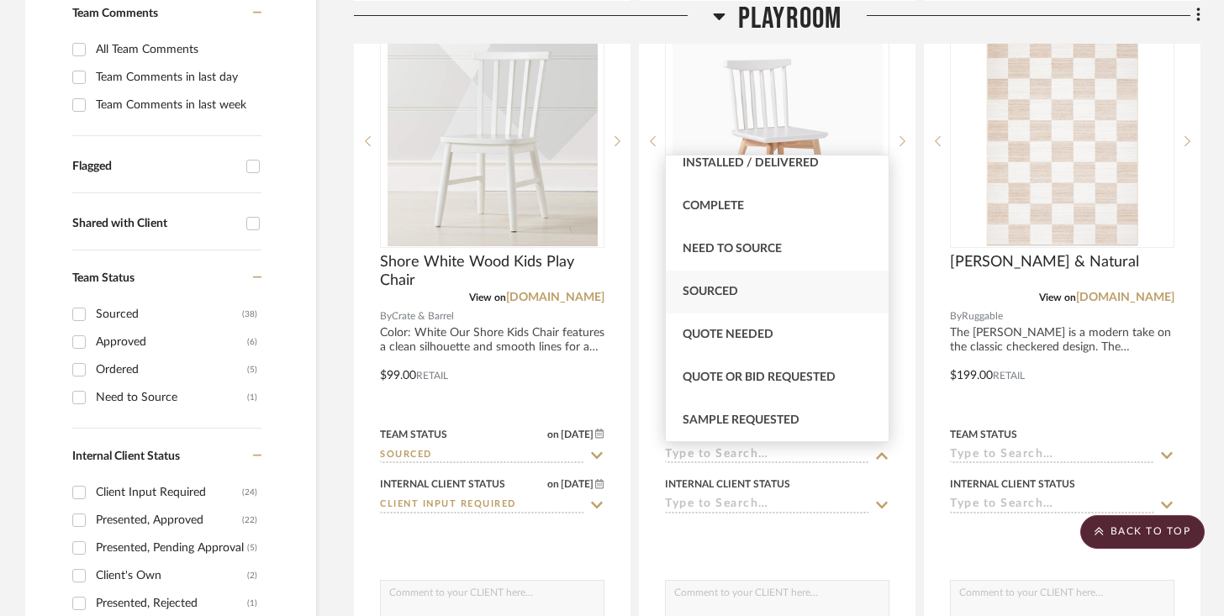
click at [747, 283] on div "Sourced" at bounding box center [777, 292] width 223 height 43
type input "[DATE]"
type input "Sourced"
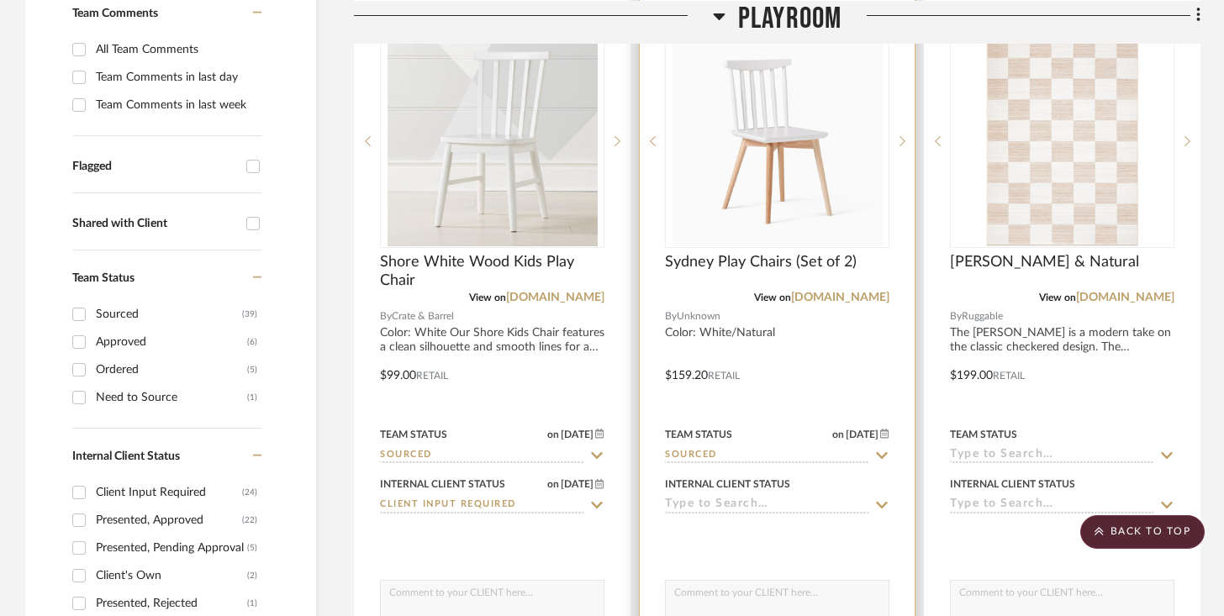
click at [717, 505] on input at bounding box center [767, 506] width 204 height 16
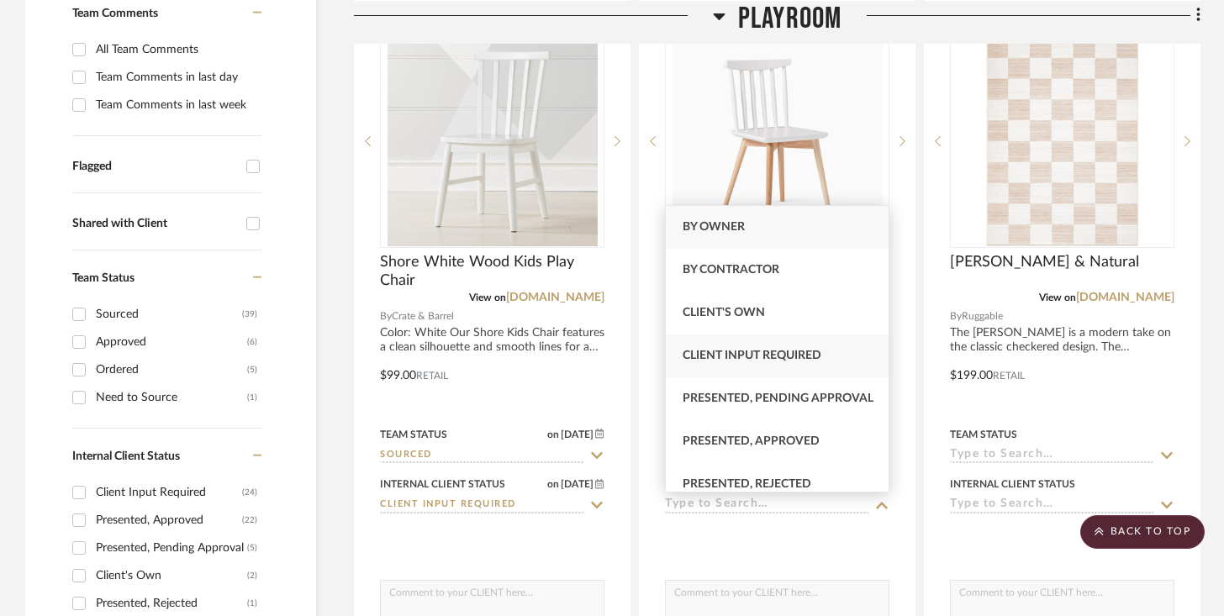
click at [753, 361] on span "Client Input Required" at bounding box center [752, 356] width 139 height 12
type input "[DATE]"
type input "Client Input Required"
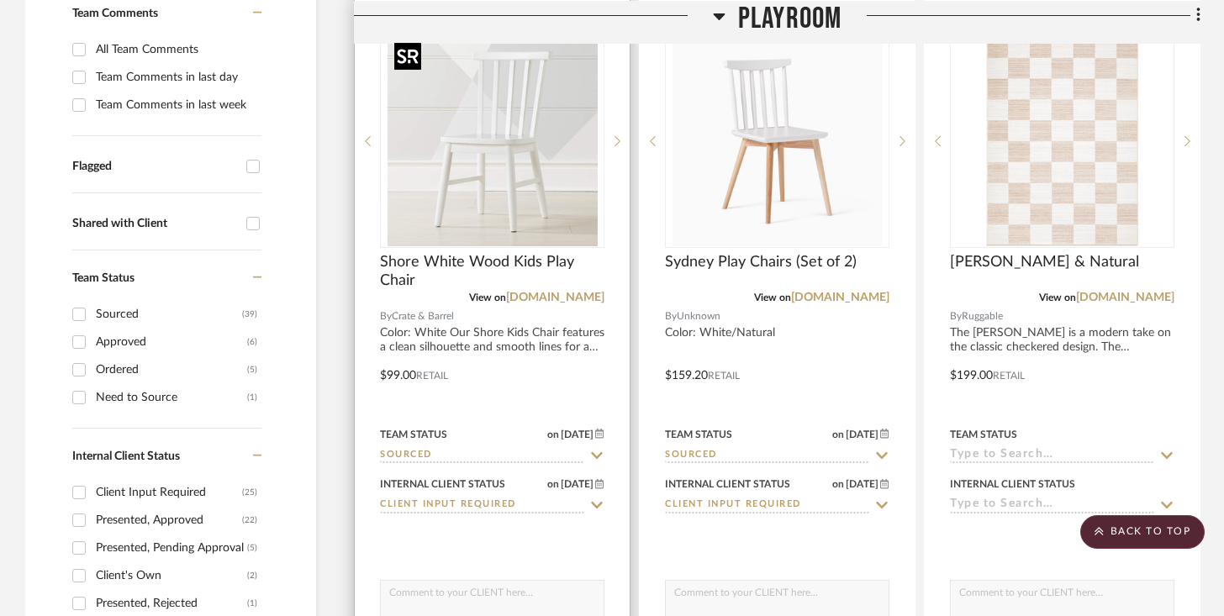
click at [488, 218] on img "0" at bounding box center [493, 141] width 210 height 210
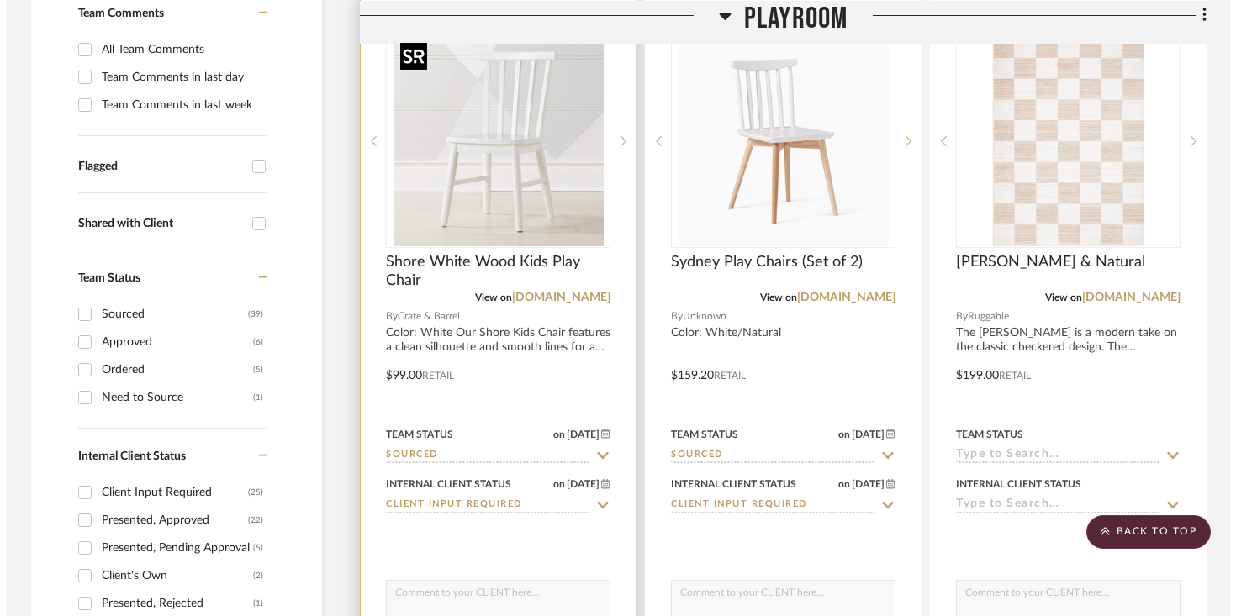
scroll to position [0, 0]
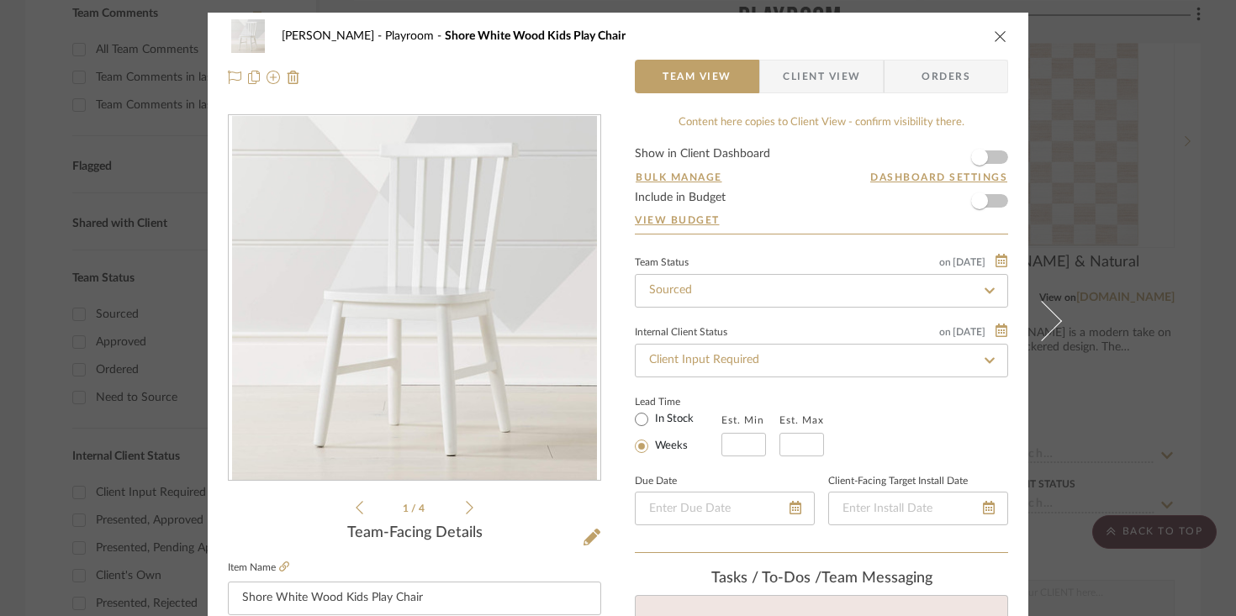
click at [917, 159] on span "button" at bounding box center [979, 157] width 37 height 37
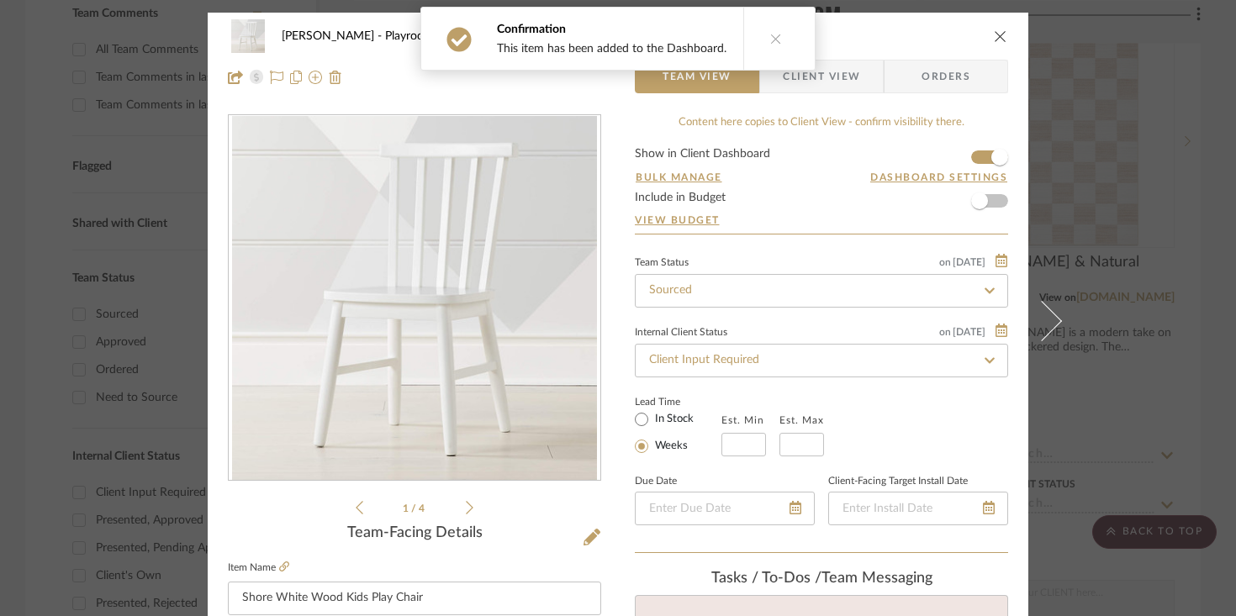
click at [917, 33] on div "Urmi Rodrigues Playroom Shore White Wood Kids Play Chair Team View Client View …" at bounding box center [618, 57] width 821 height 88
click at [917, 34] on icon "close" at bounding box center [1000, 35] width 13 height 13
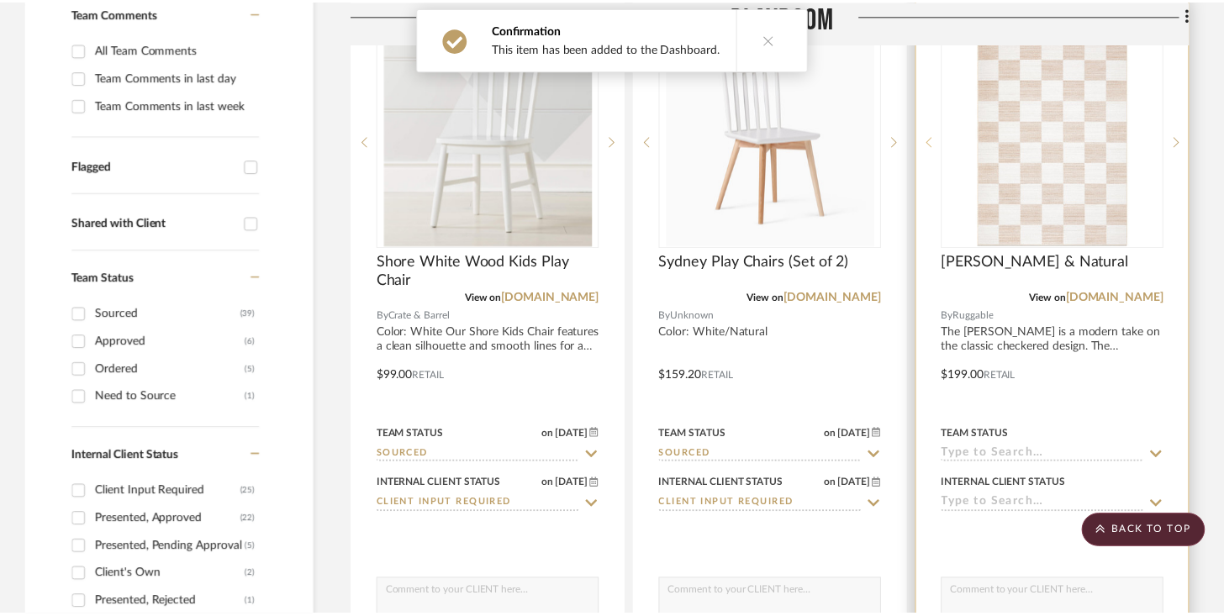
scroll to position [464, 0]
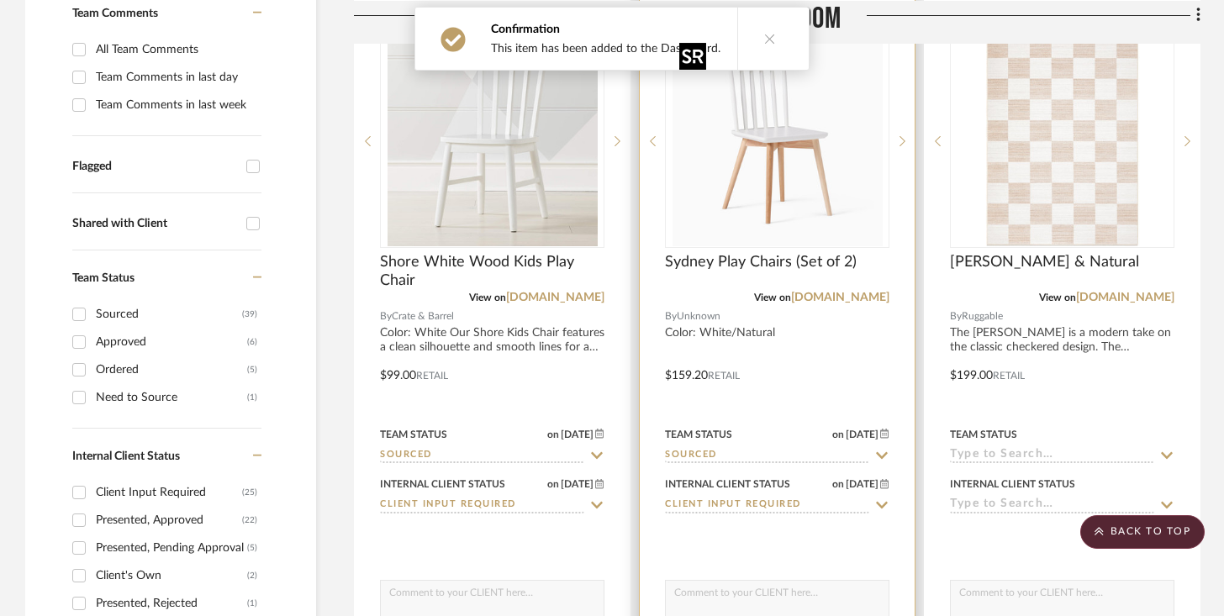
click at [833, 221] on img "0" at bounding box center [778, 141] width 210 height 210
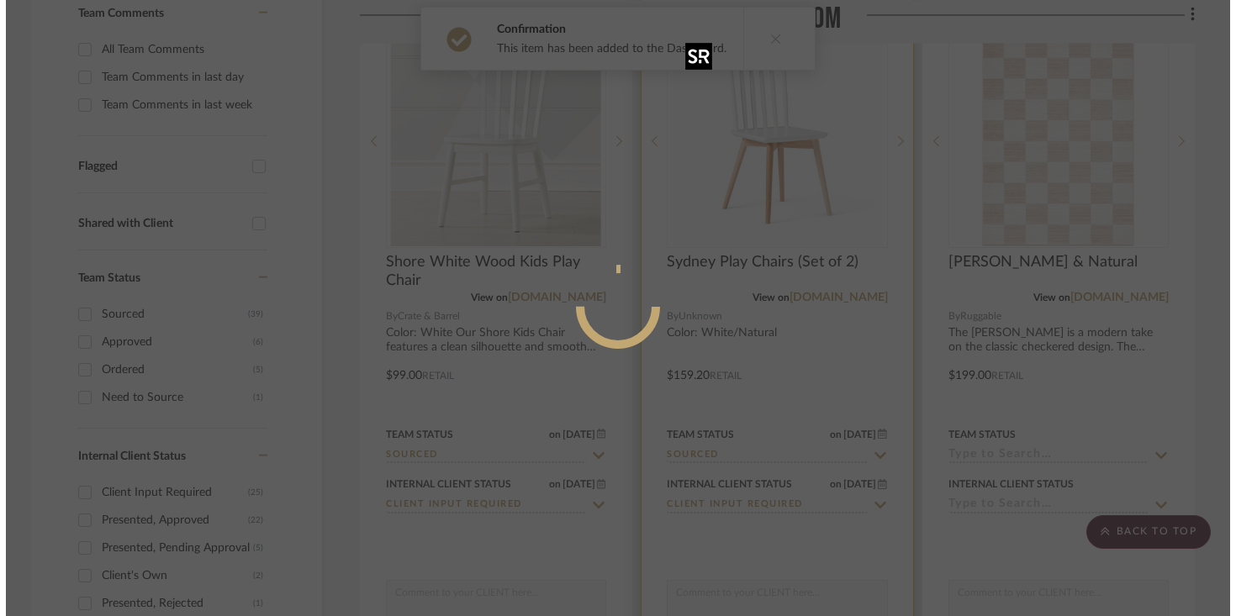
scroll to position [0, 0]
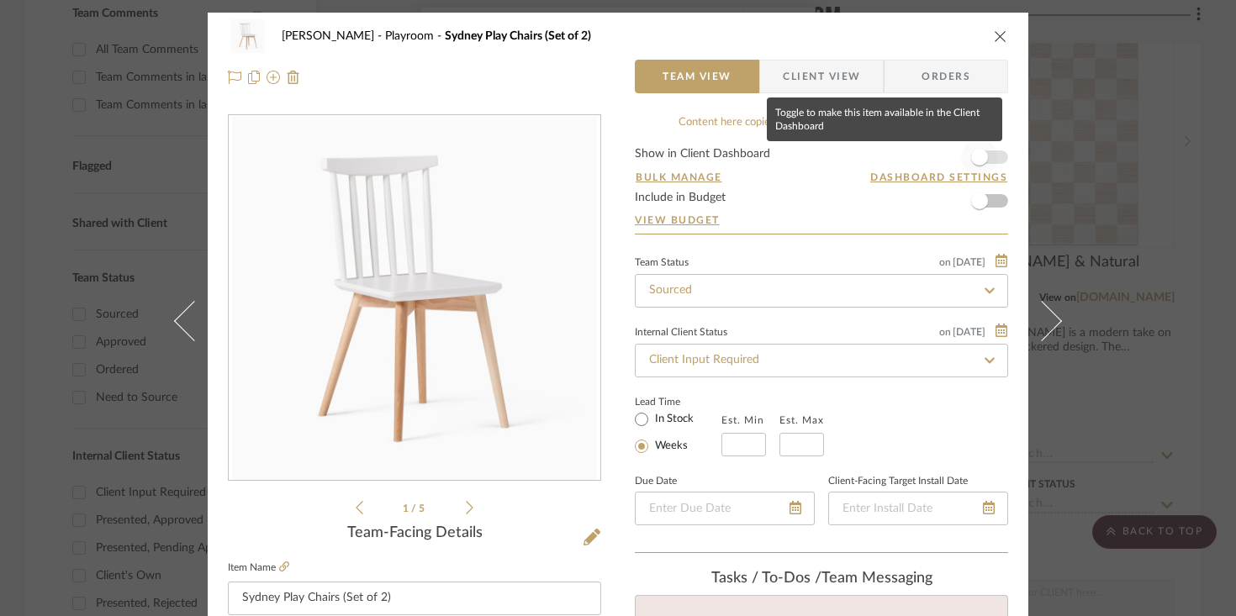
click at [917, 156] on span "button" at bounding box center [979, 157] width 37 height 37
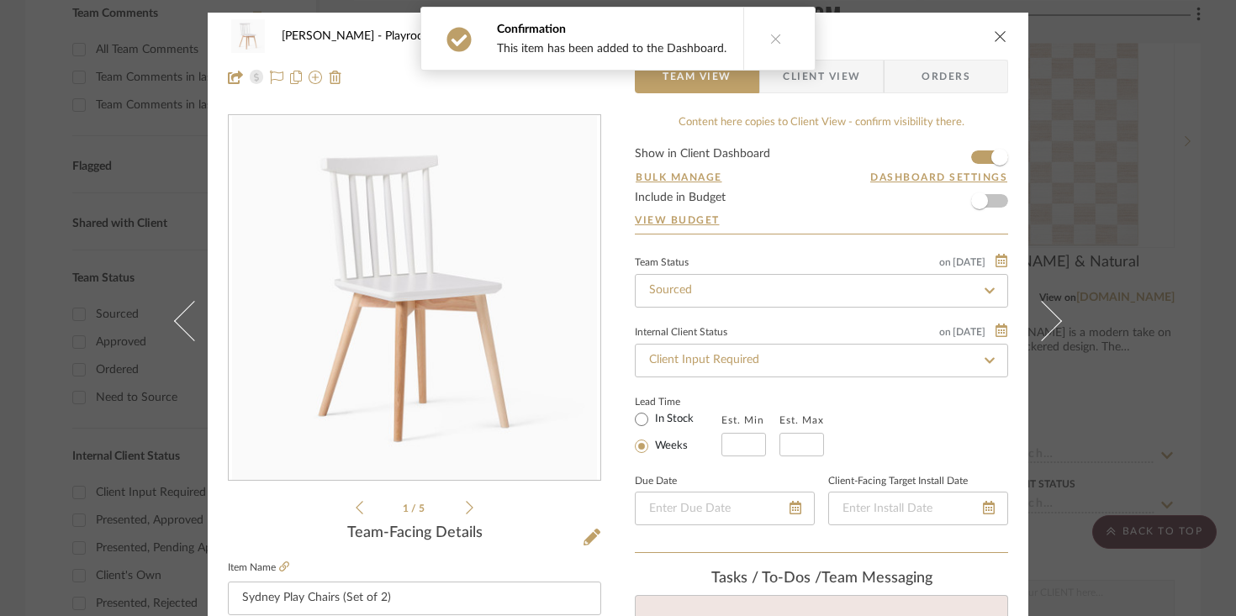
click at [917, 38] on icon "close" at bounding box center [1000, 35] width 13 height 13
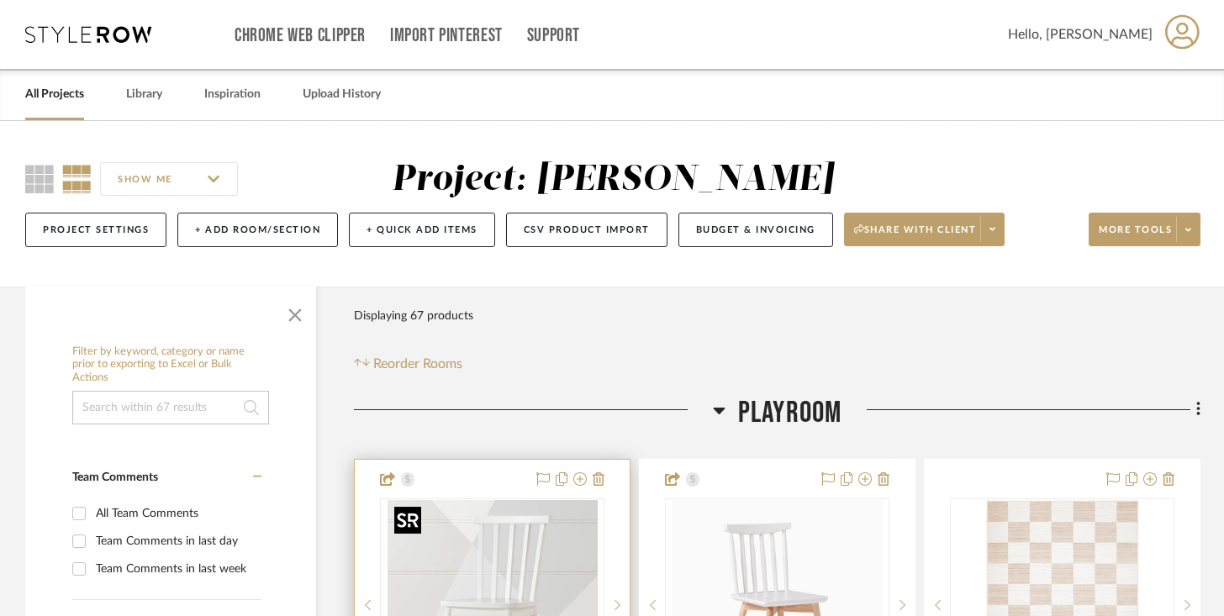
click at [0, 0] on img at bounding box center [0, 0] width 0 height 0
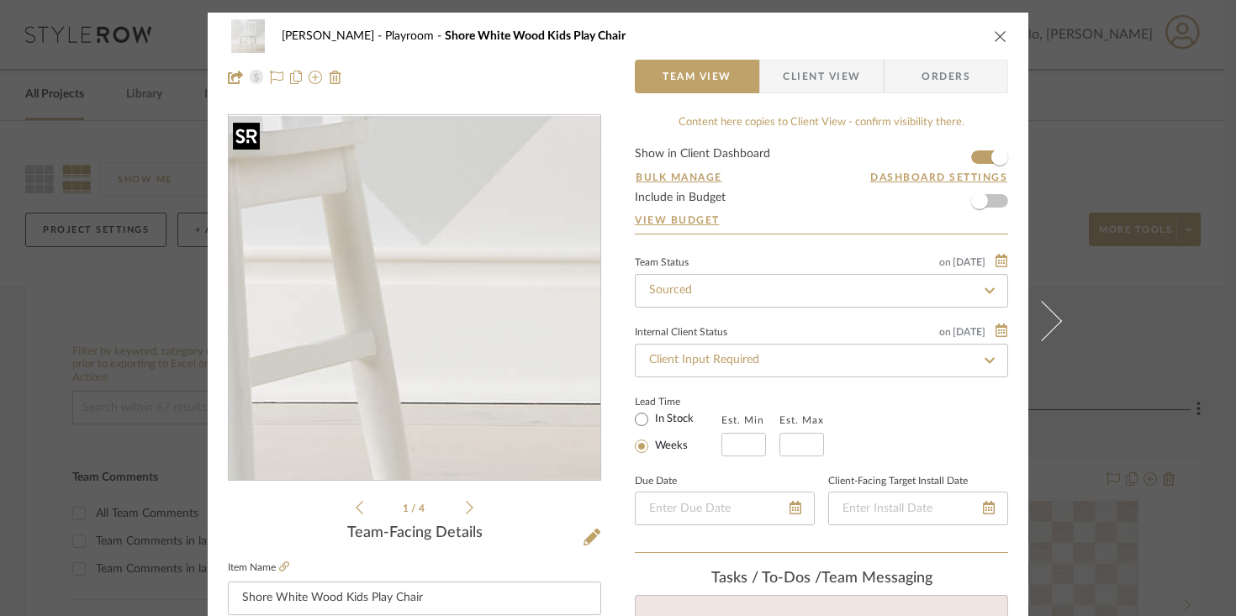
click at [503, 354] on img "0" at bounding box center [414, 298] width 365 height 365
